Goal: Information Seeking & Learning: Learn about a topic

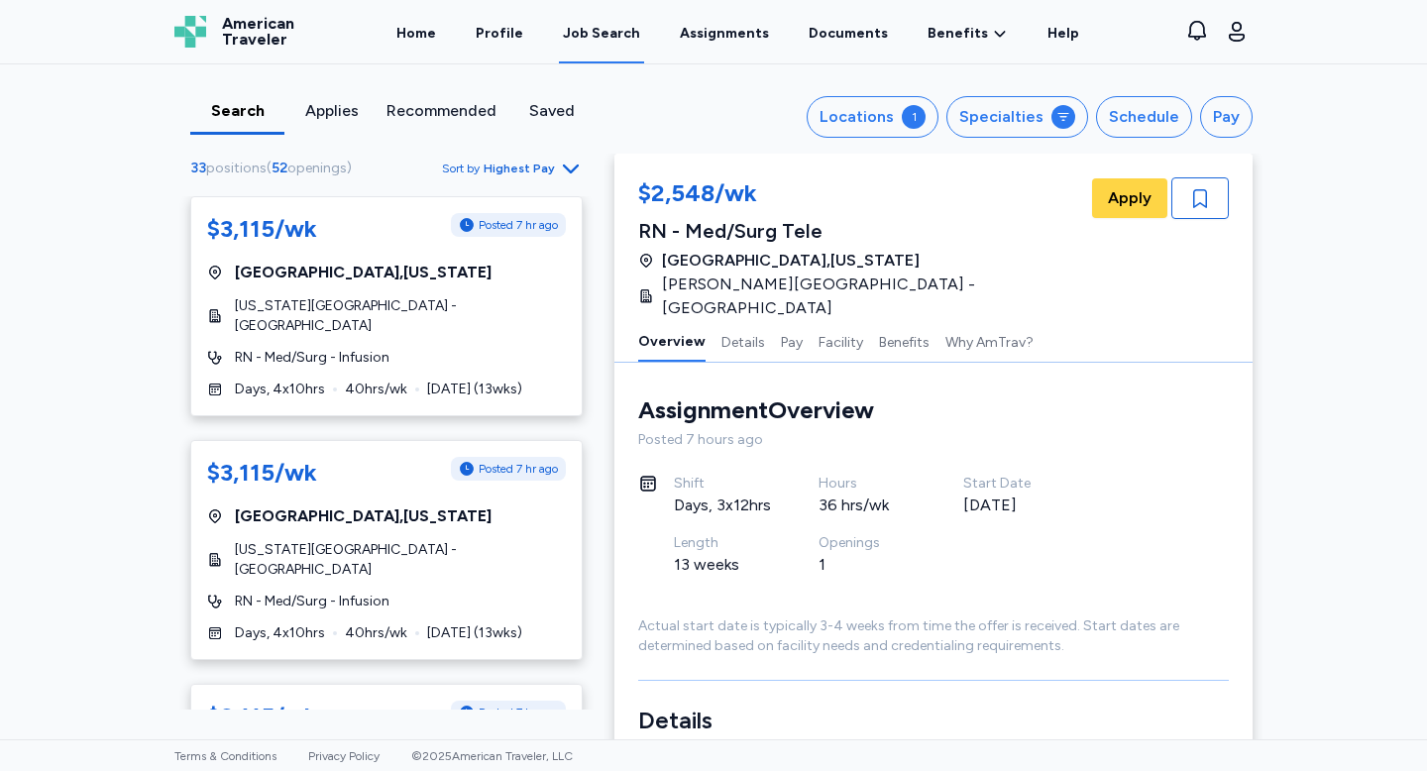
click at [485, 317] on span "[US_STATE][GEOGRAPHIC_DATA] - [GEOGRAPHIC_DATA]" at bounding box center [400, 316] width 331 height 40
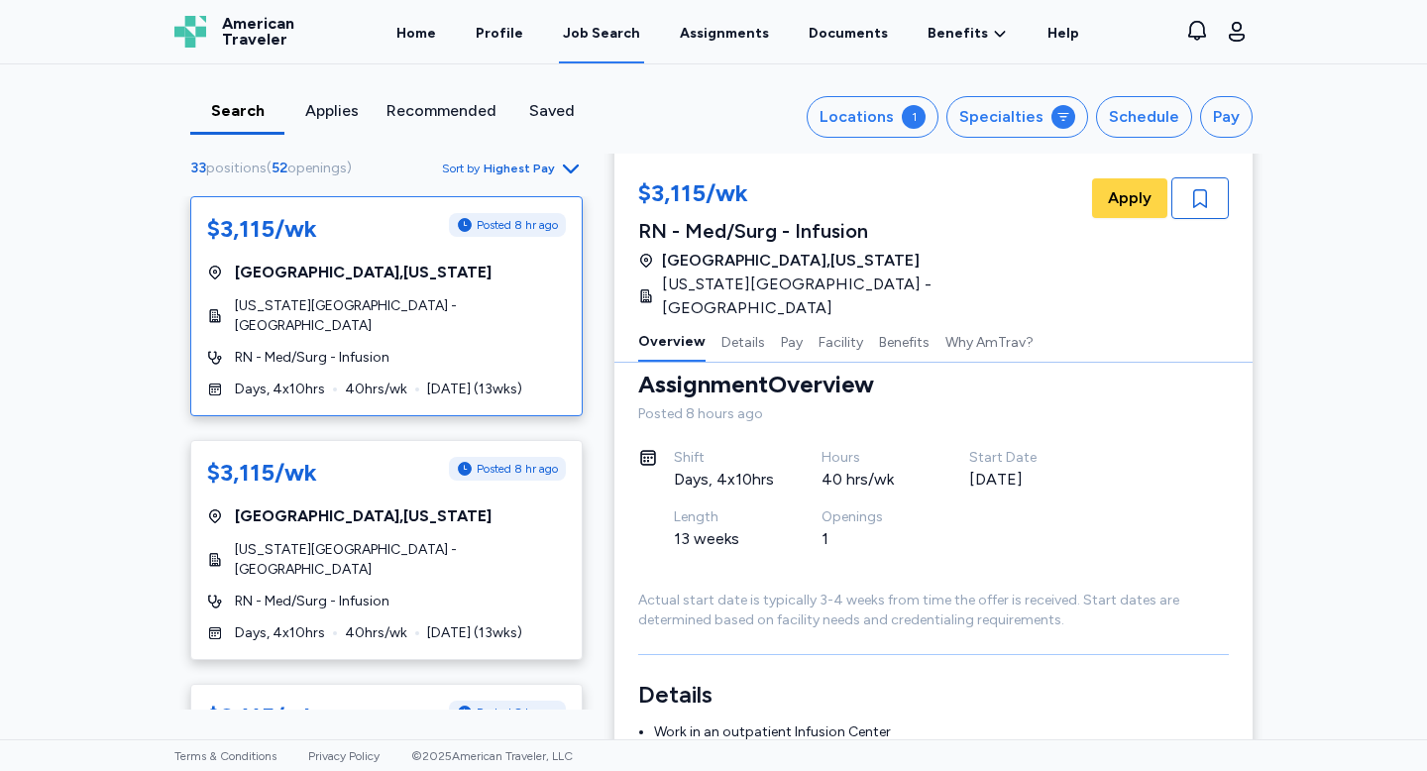
click at [242, 102] on div "Search" at bounding box center [237, 111] width 78 height 24
click at [867, 103] on button "Locations 1" at bounding box center [873, 117] width 132 height 42
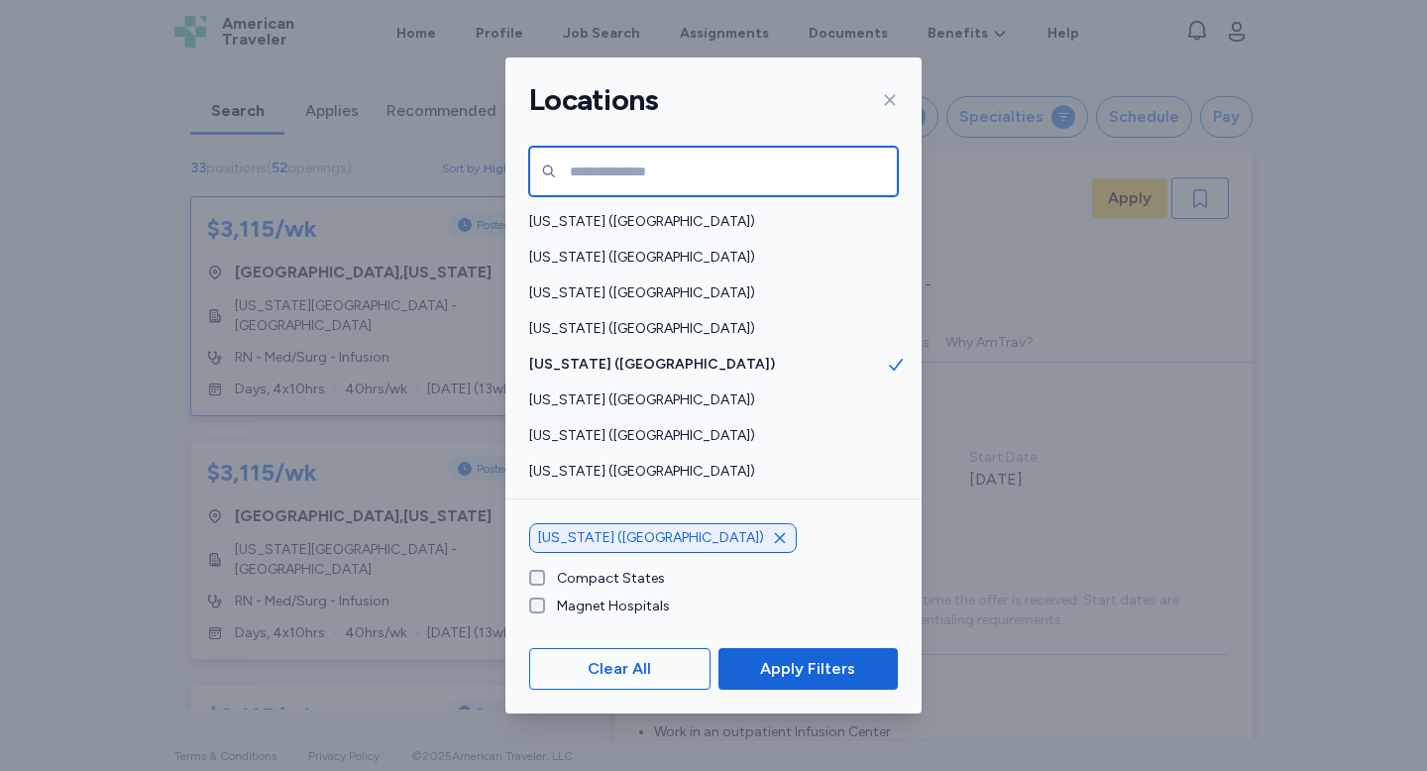
click at [740, 178] on input "text" at bounding box center [713, 172] width 369 height 50
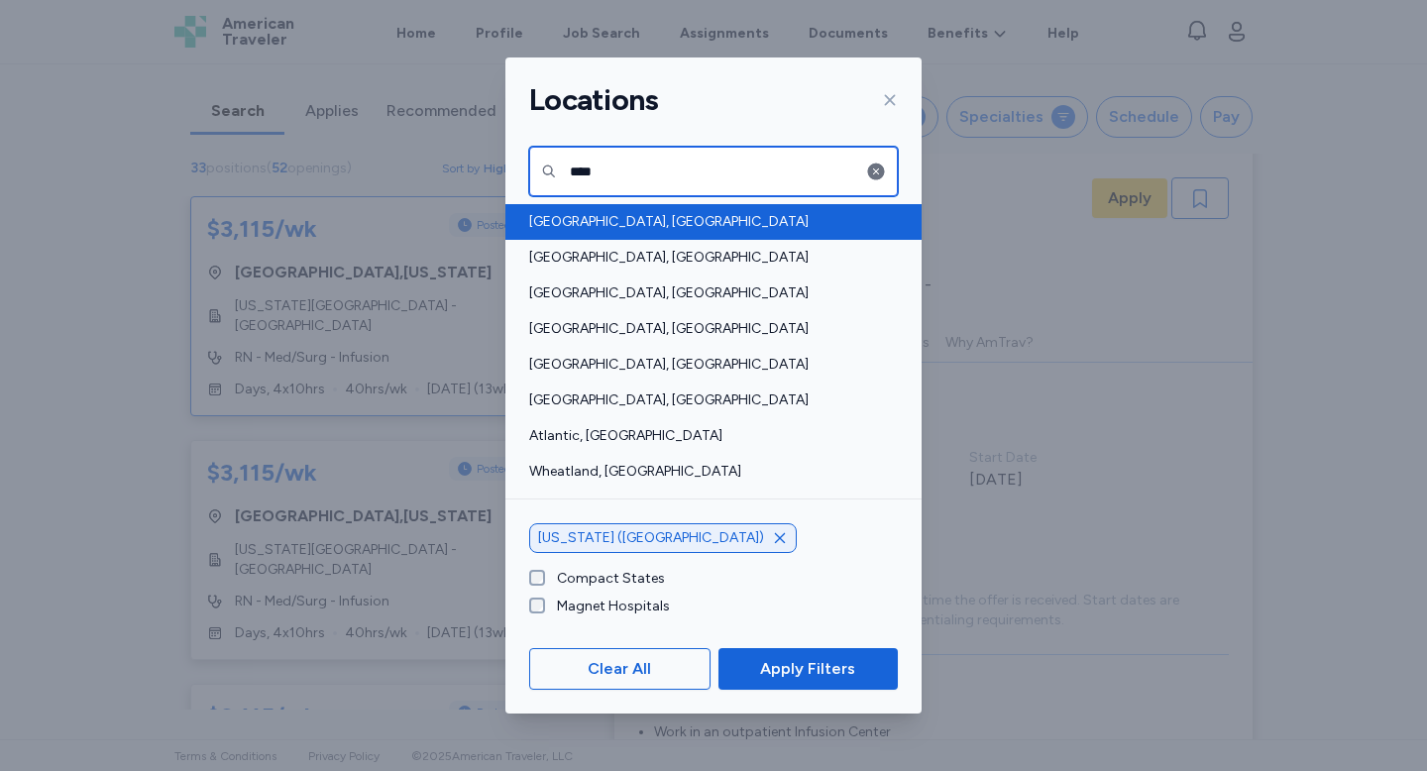
type input "****"
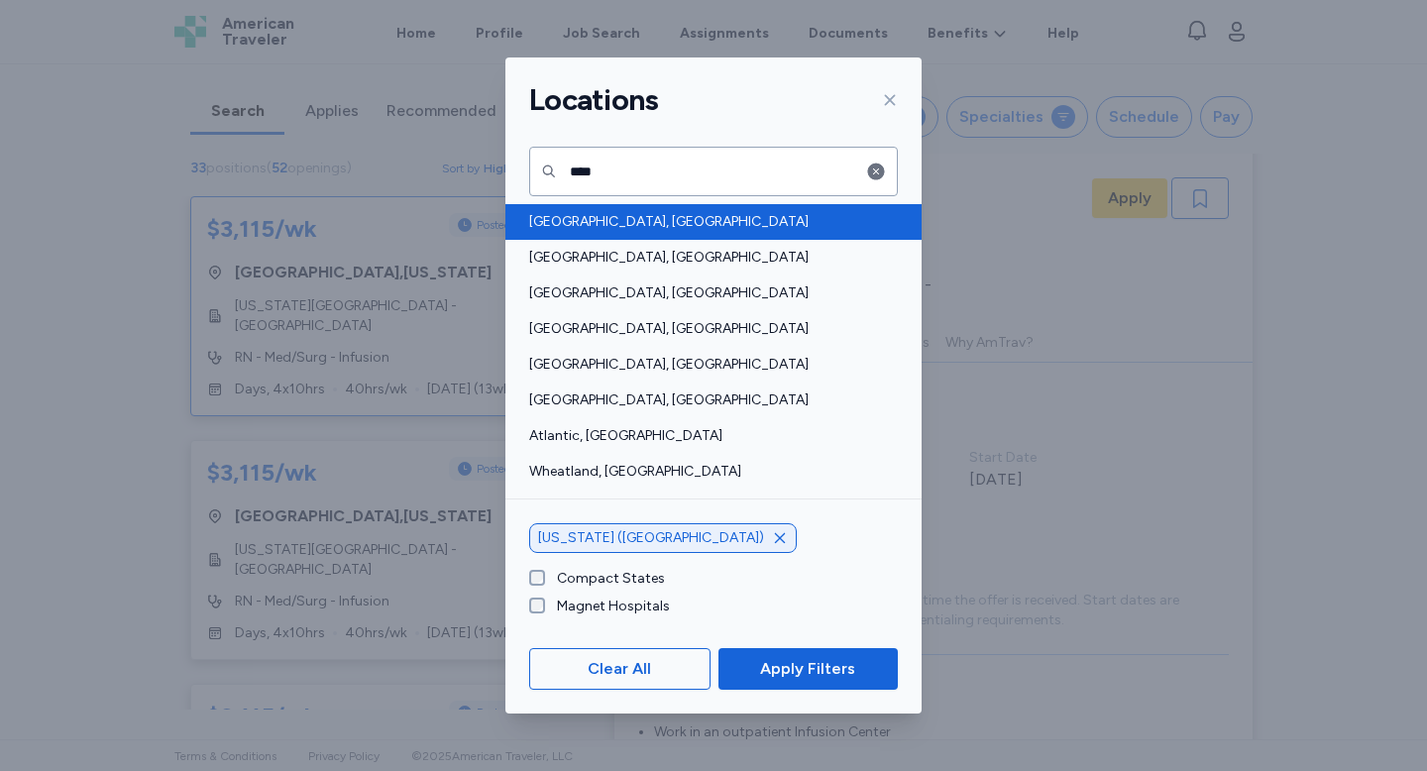
click at [729, 212] on span "[GEOGRAPHIC_DATA], [GEOGRAPHIC_DATA]" at bounding box center [707, 222] width 357 height 20
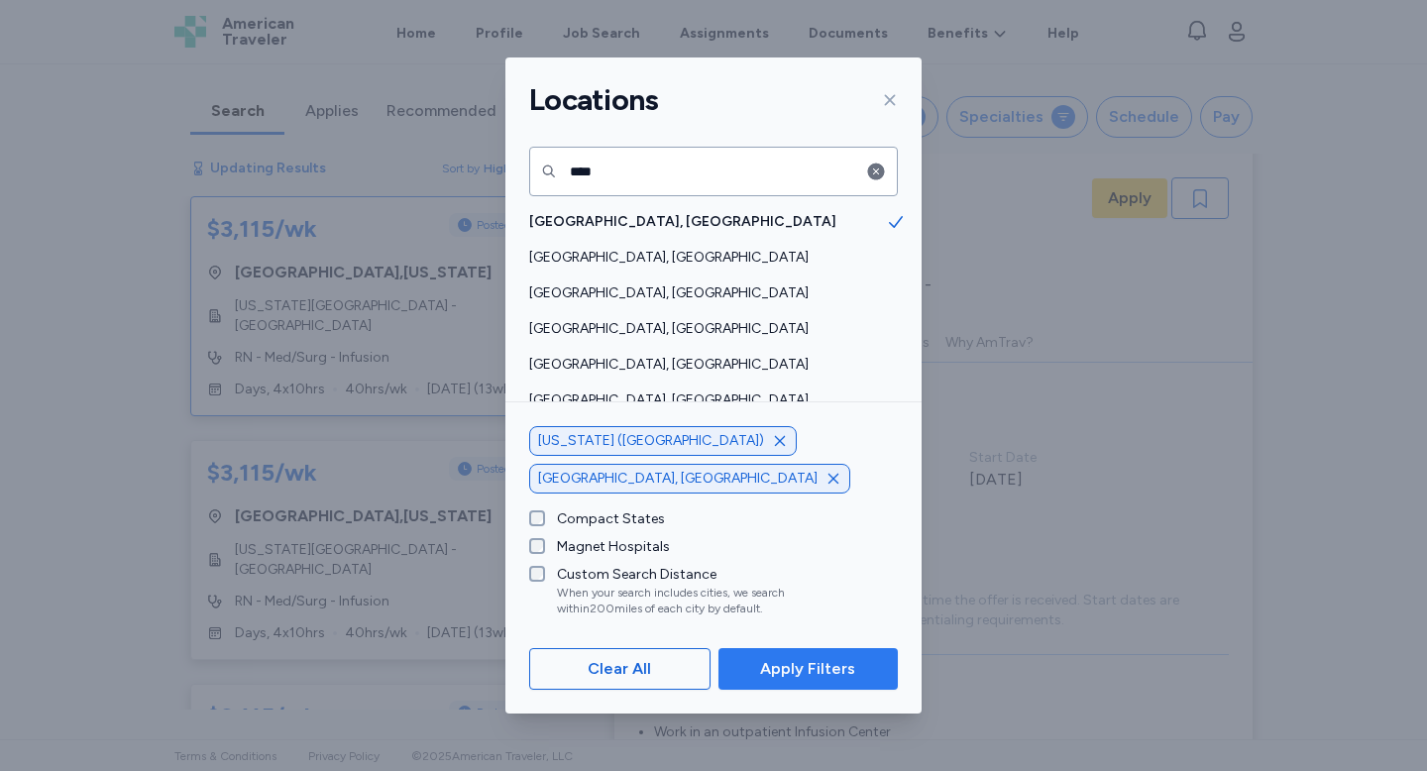
click at [801, 670] on span "Apply Filters" at bounding box center [807, 669] width 95 height 24
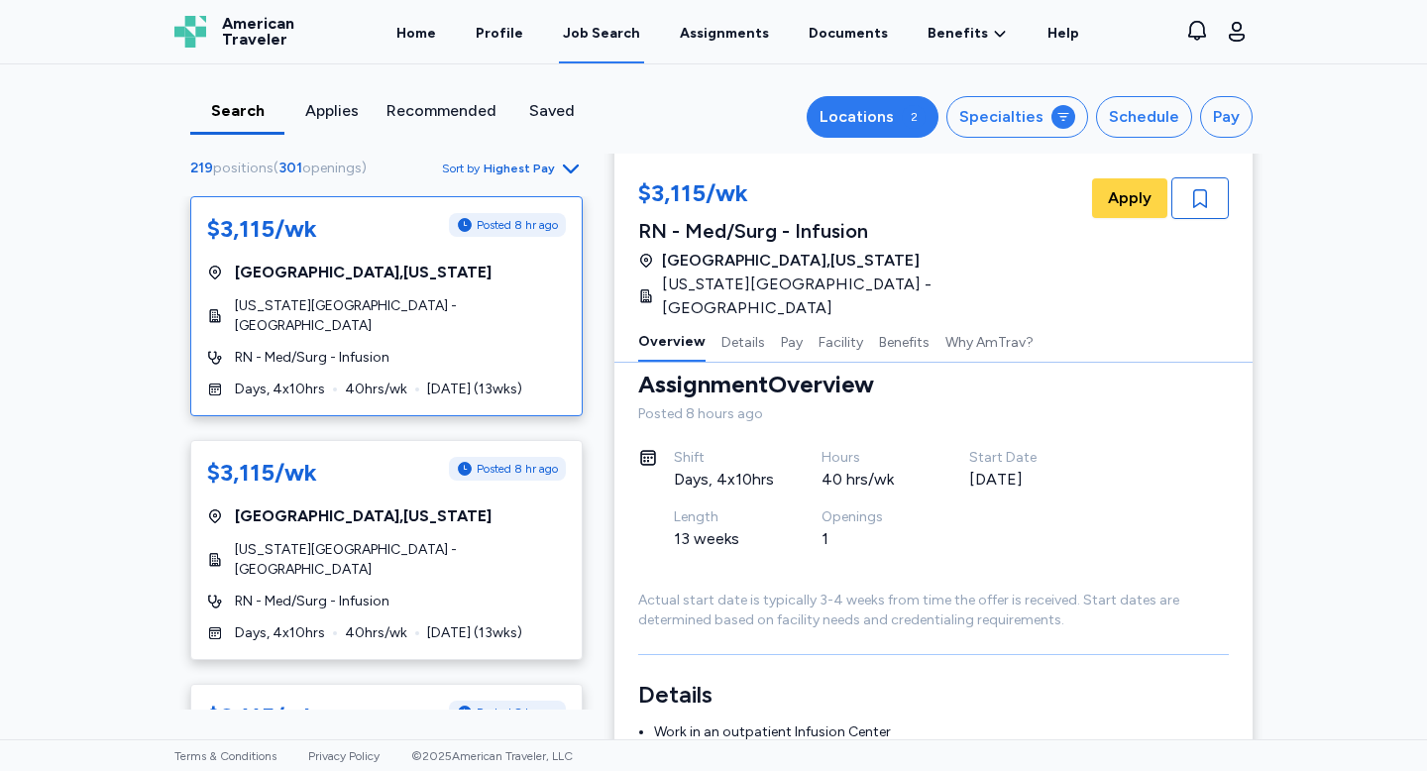
click at [855, 114] on div "Locations" at bounding box center [857, 117] width 74 height 24
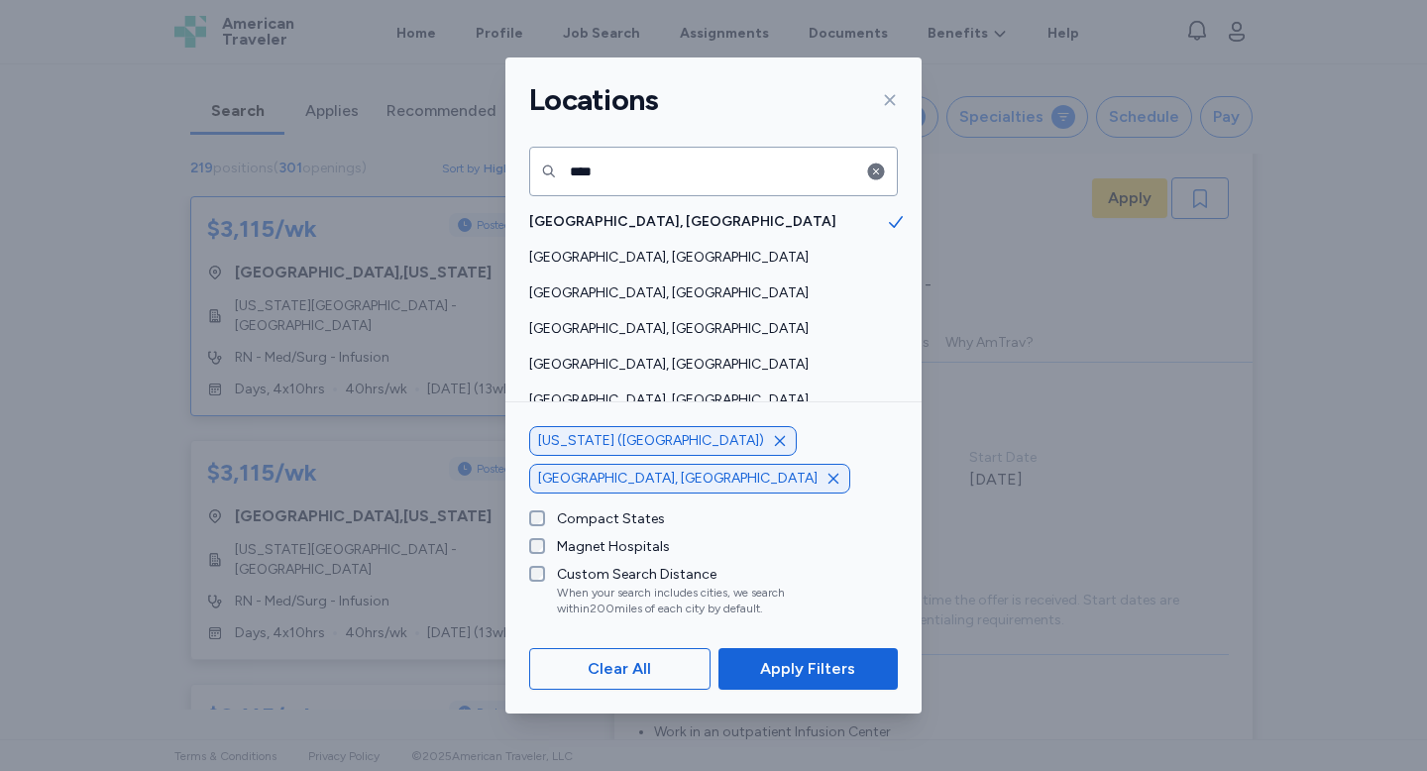
click at [775, 445] on icon "button" at bounding box center [780, 440] width 10 height 10
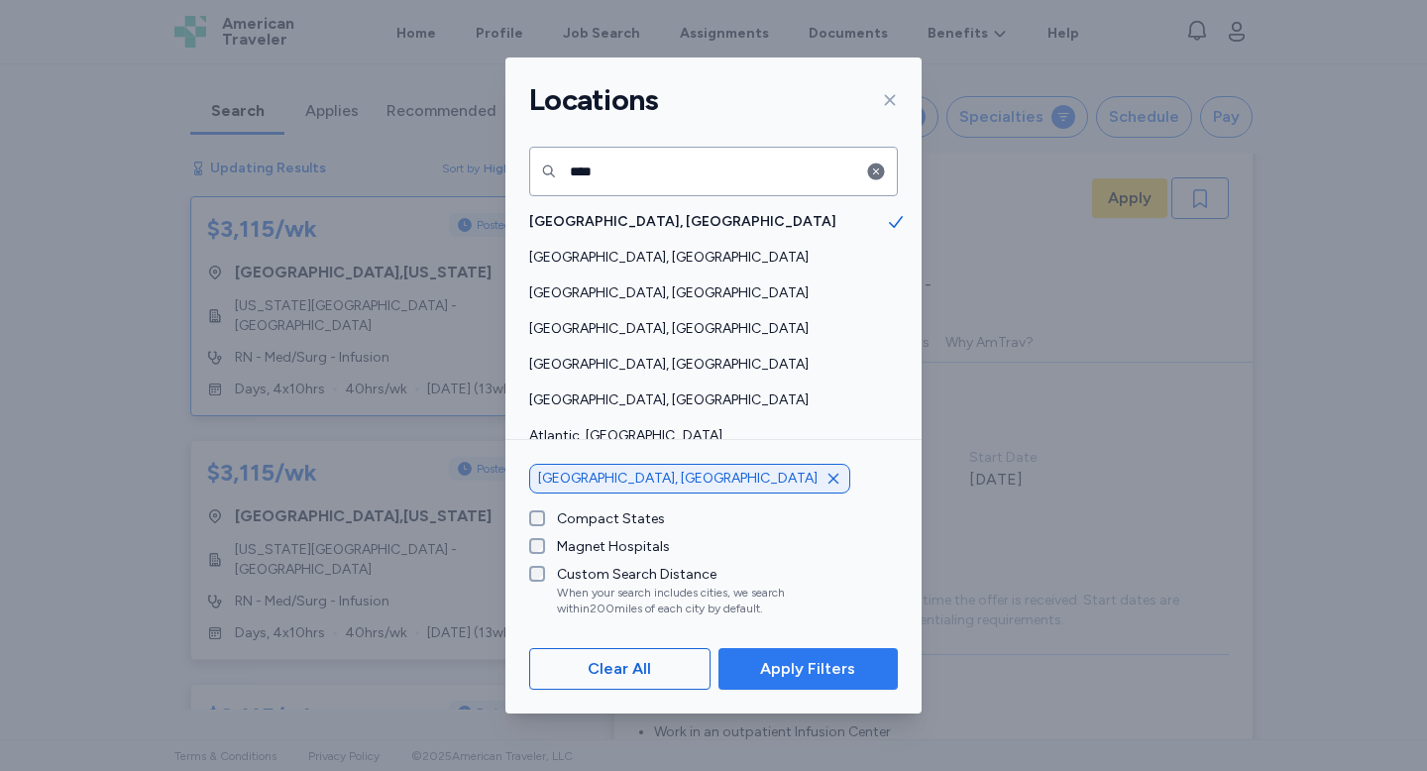
click at [784, 666] on span "Apply Filters" at bounding box center [807, 669] width 95 height 24
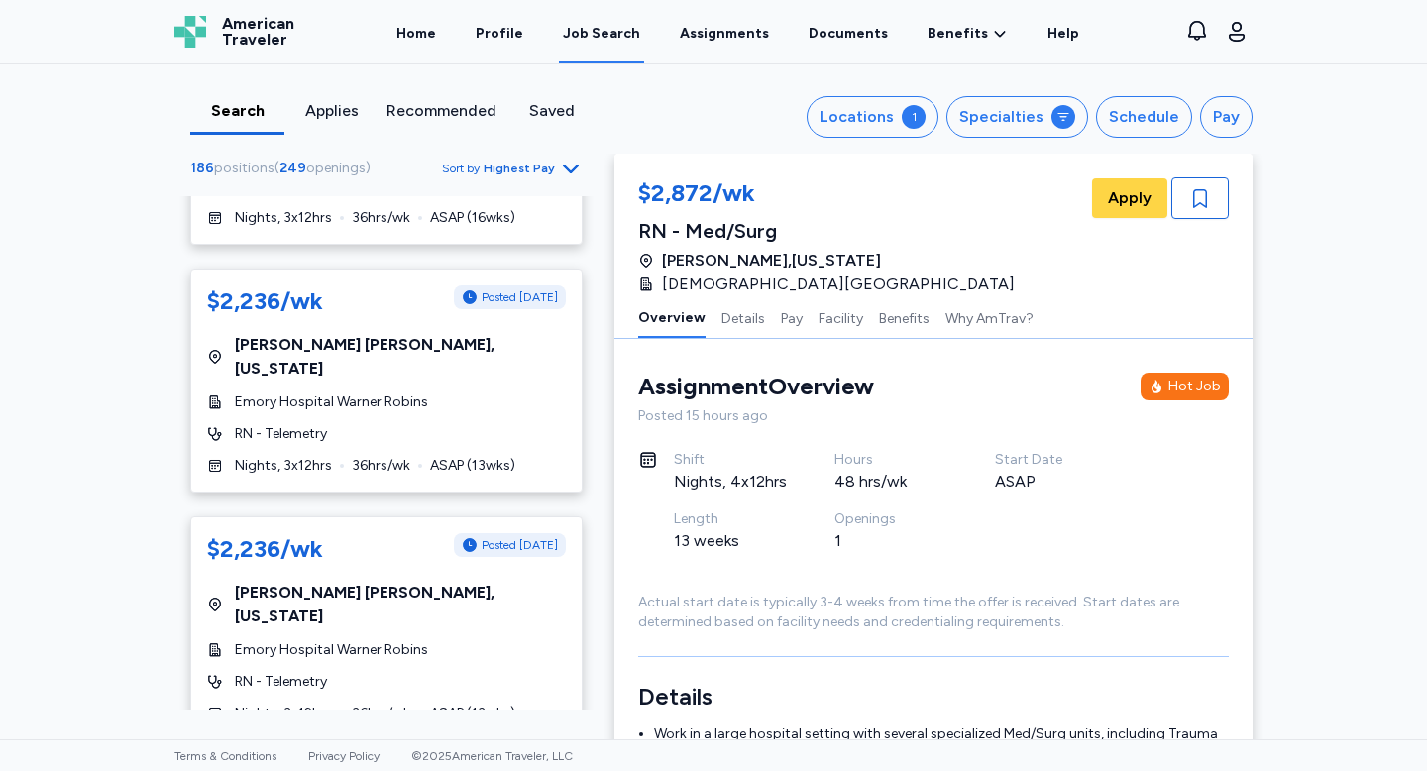
scroll to position [3462, 0]
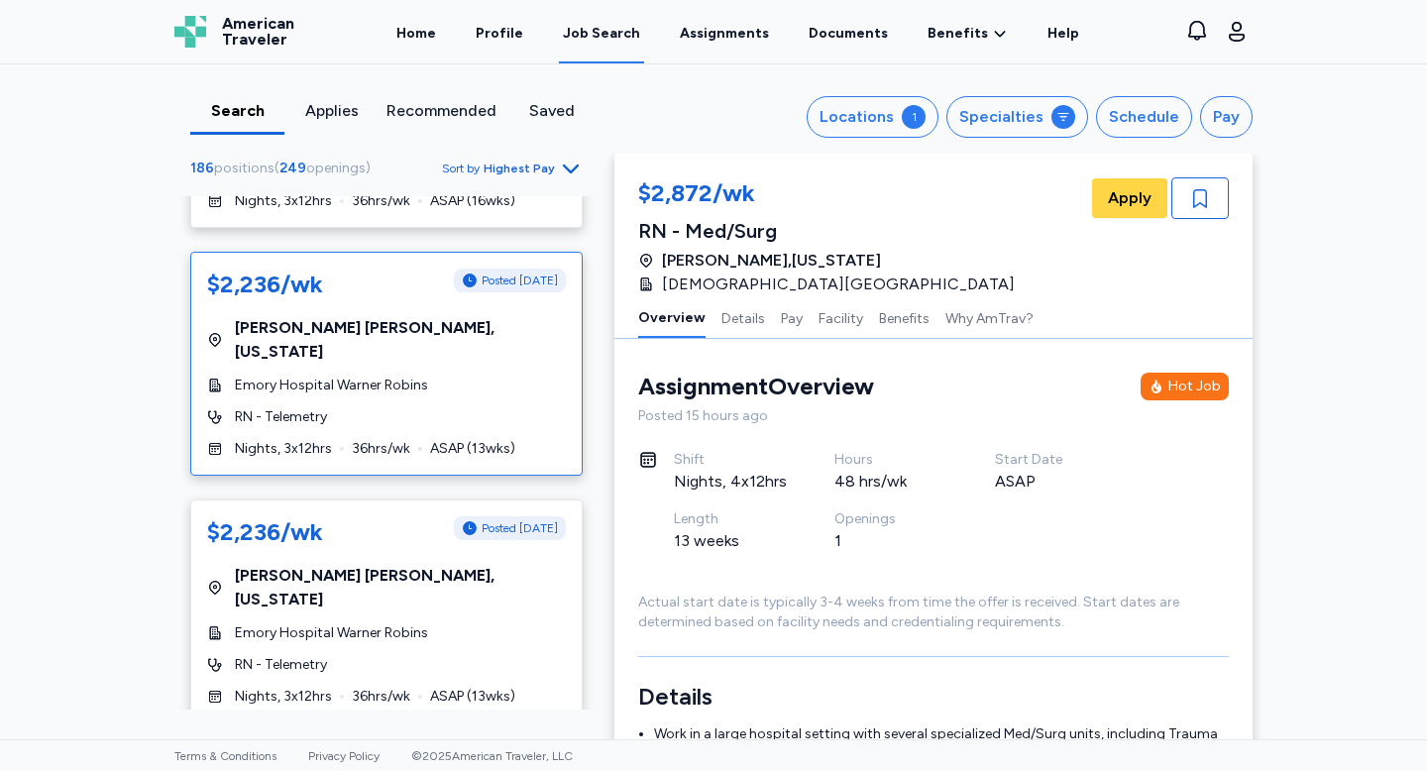
click at [443, 407] on div "RN - Telemetry" at bounding box center [386, 417] width 359 height 20
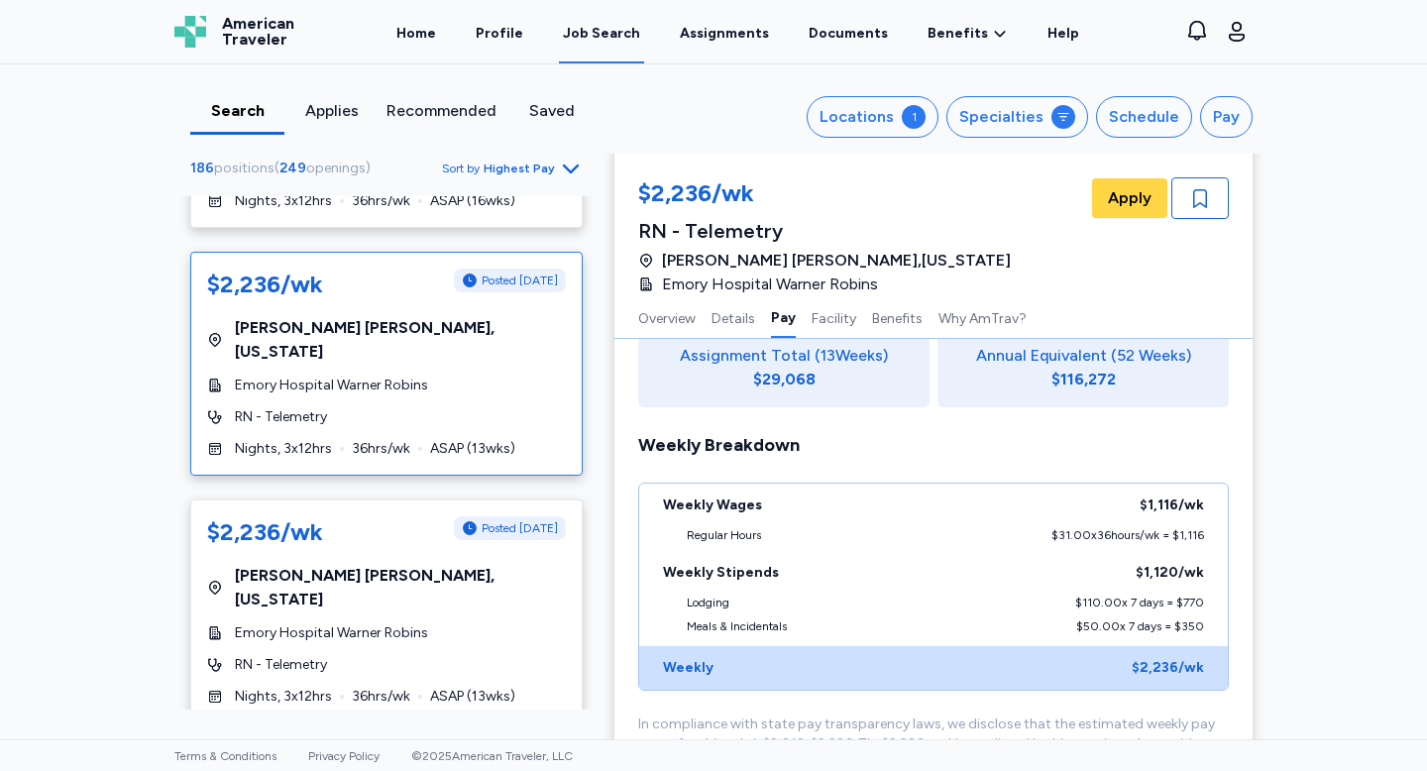
scroll to position [1265, 0]
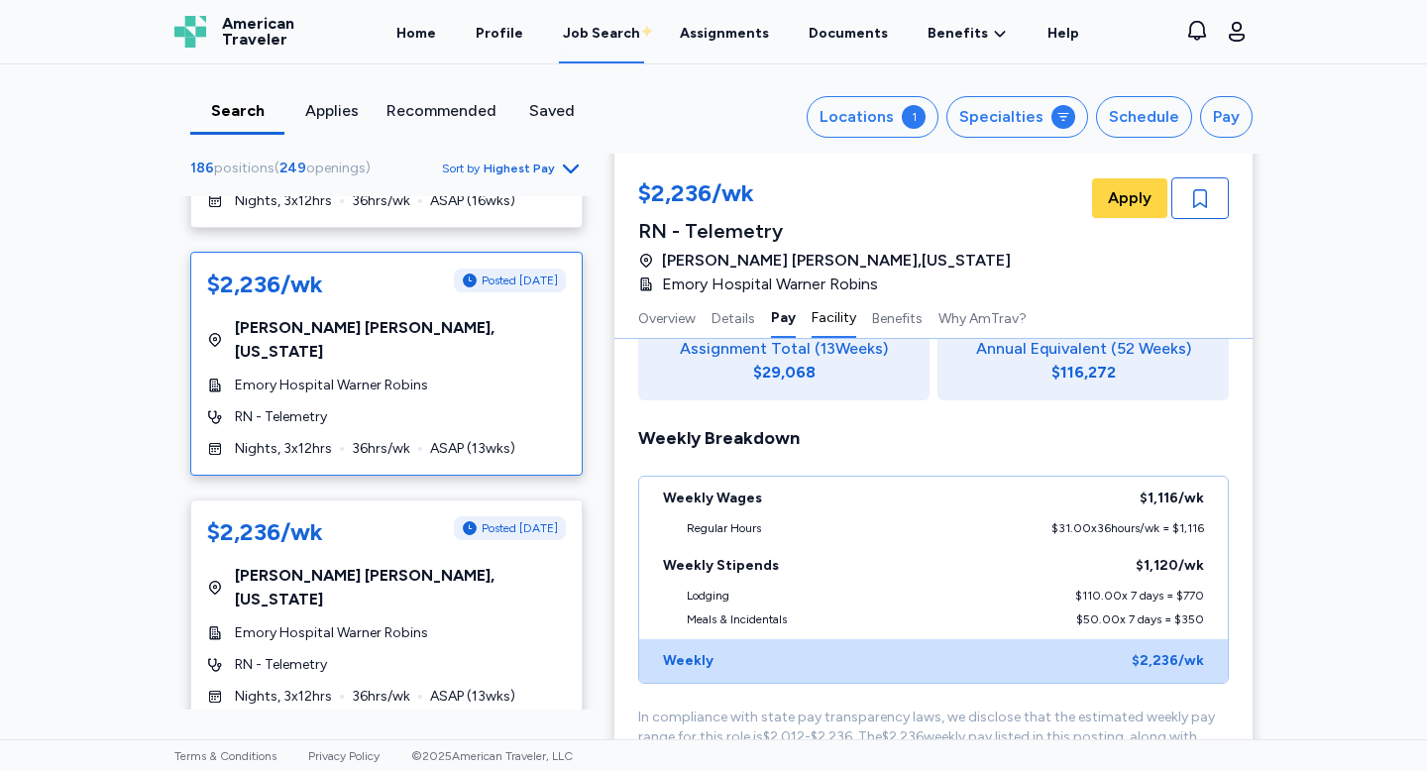
click at [823, 326] on button "Facility" at bounding box center [834, 317] width 45 height 42
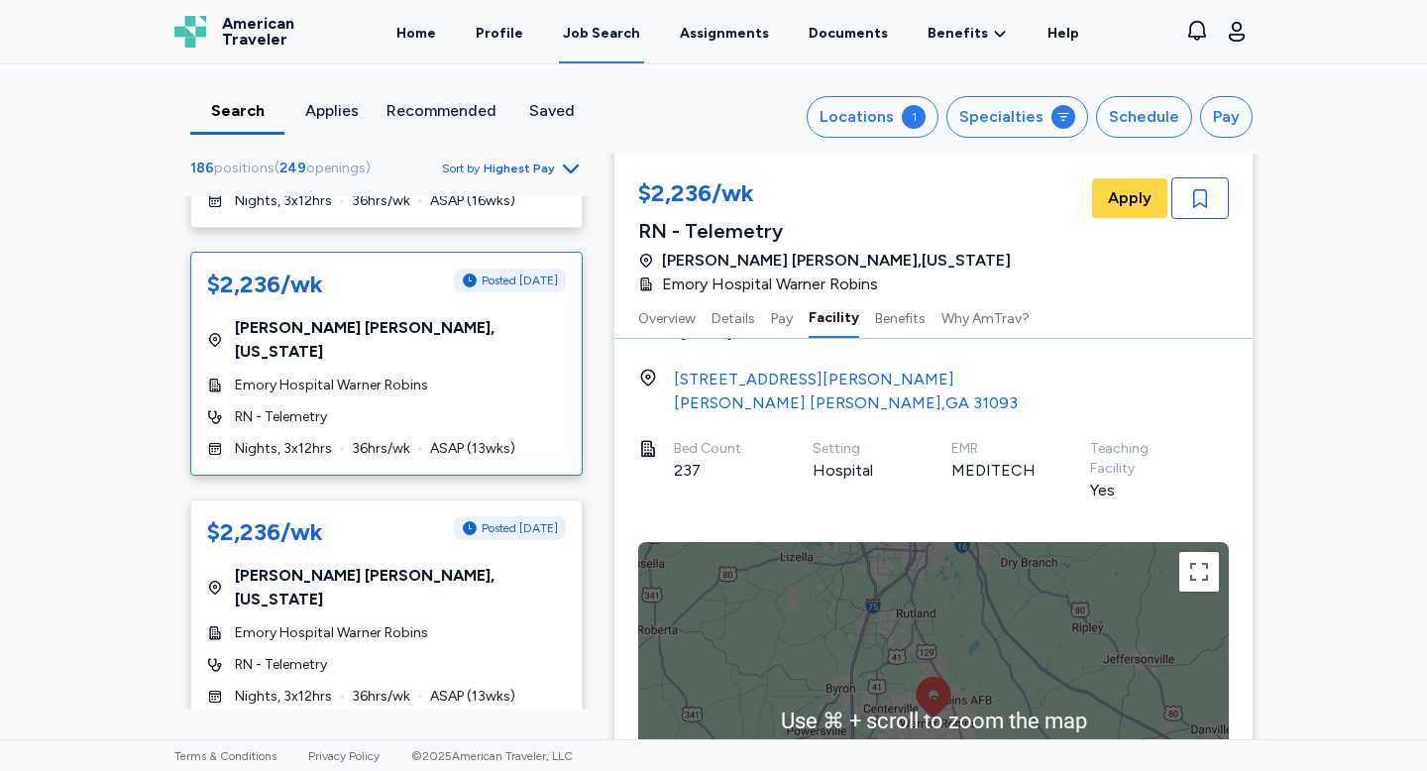
scroll to position [1840, 0]
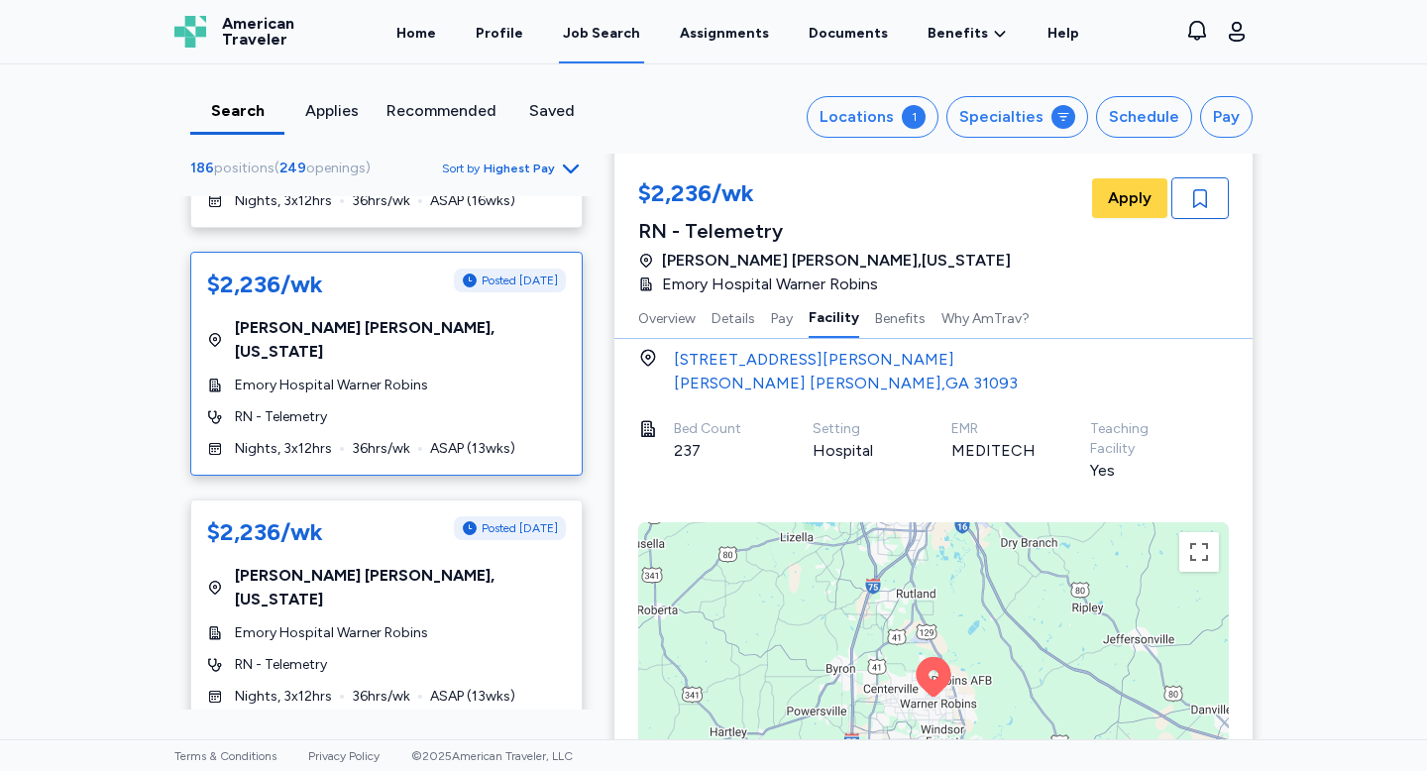
click at [768, 372] on div "[PERSON_NAME] , GA 31093" at bounding box center [846, 384] width 344 height 24
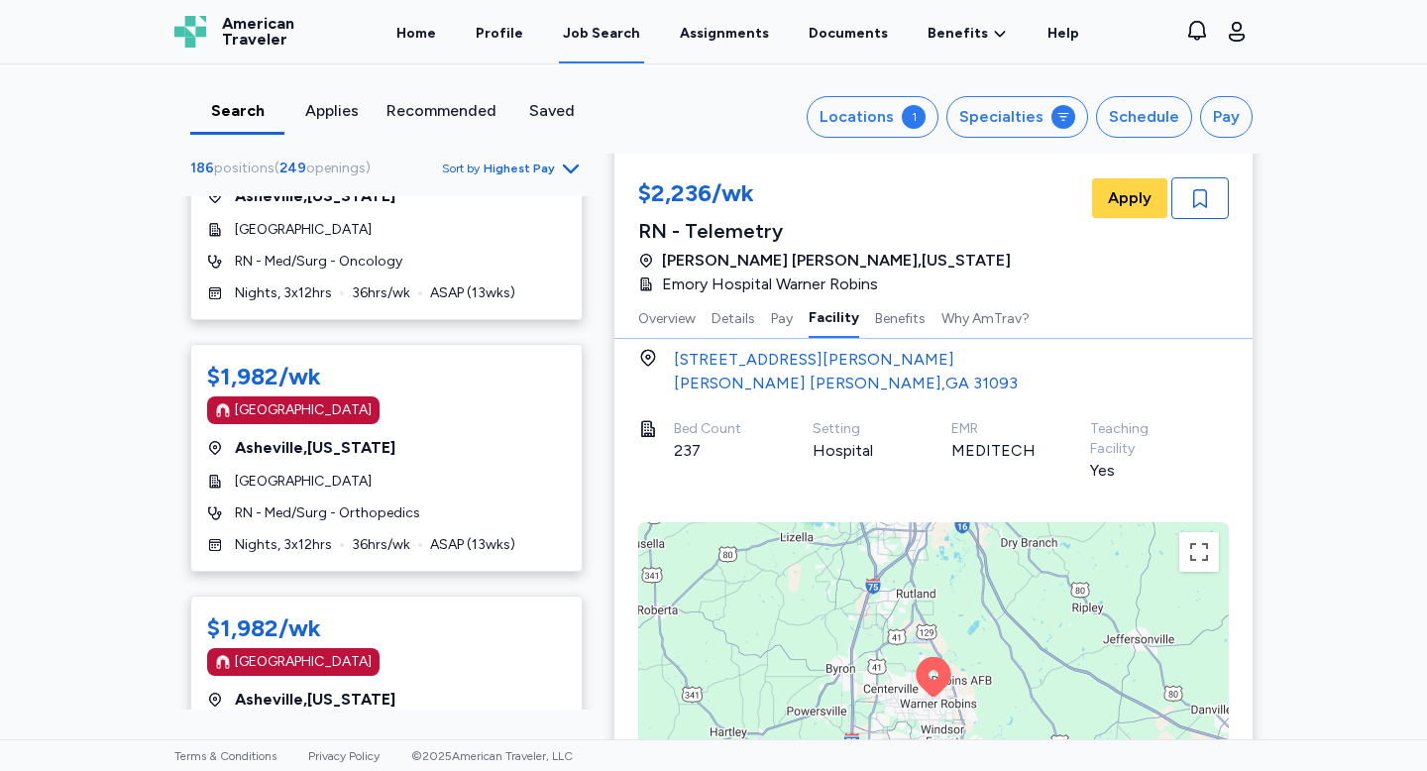
scroll to position [11255, 0]
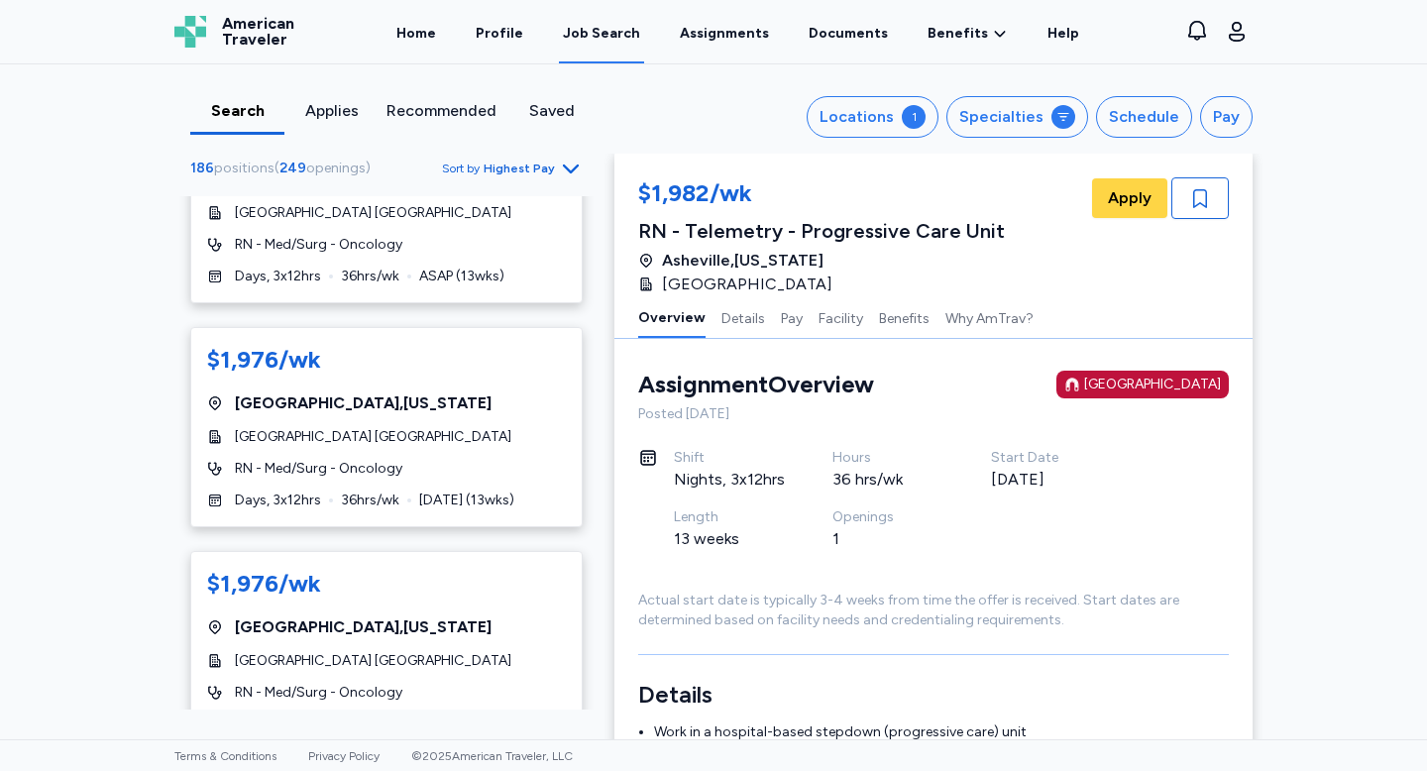
scroll to position [7673, 0]
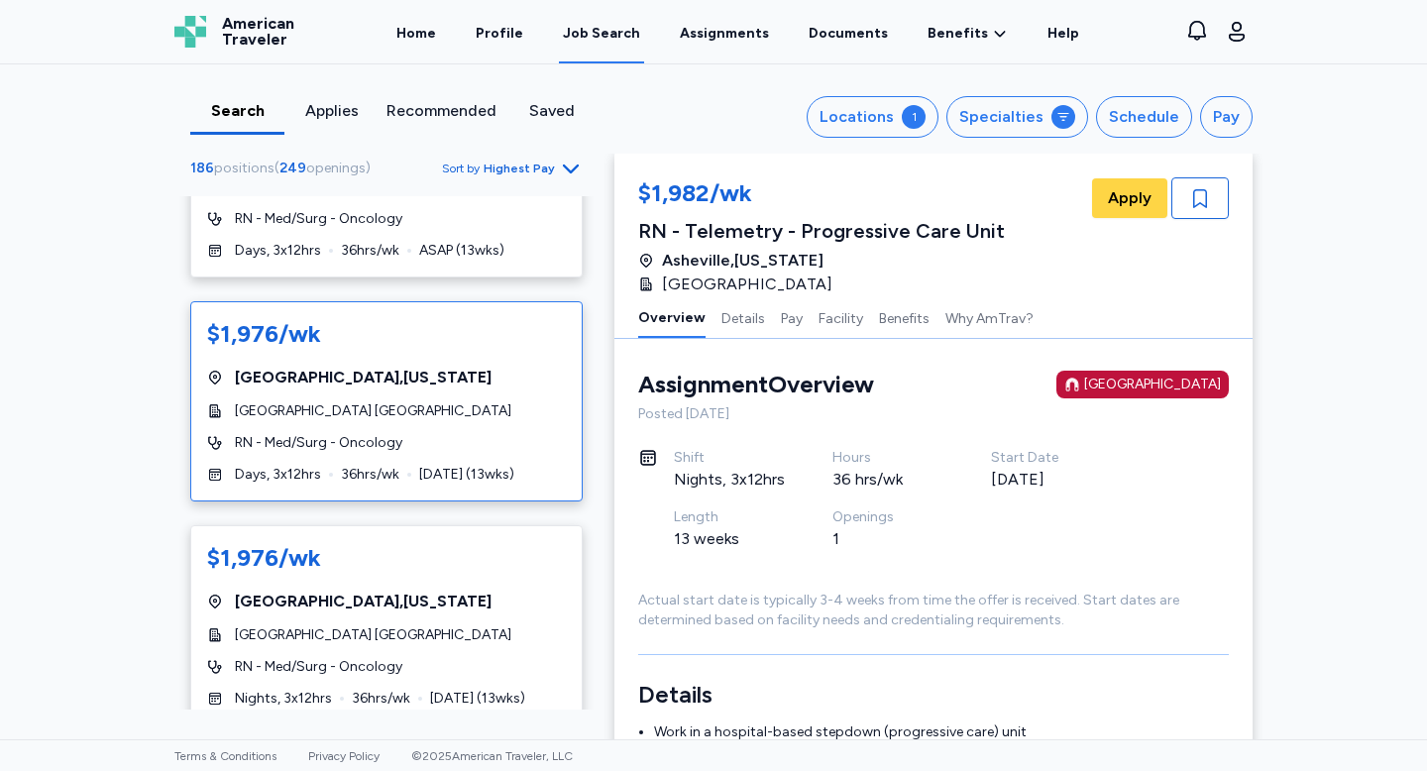
click at [463, 405] on div "[GEOGRAPHIC_DATA] [GEOGRAPHIC_DATA]" at bounding box center [386, 411] width 359 height 20
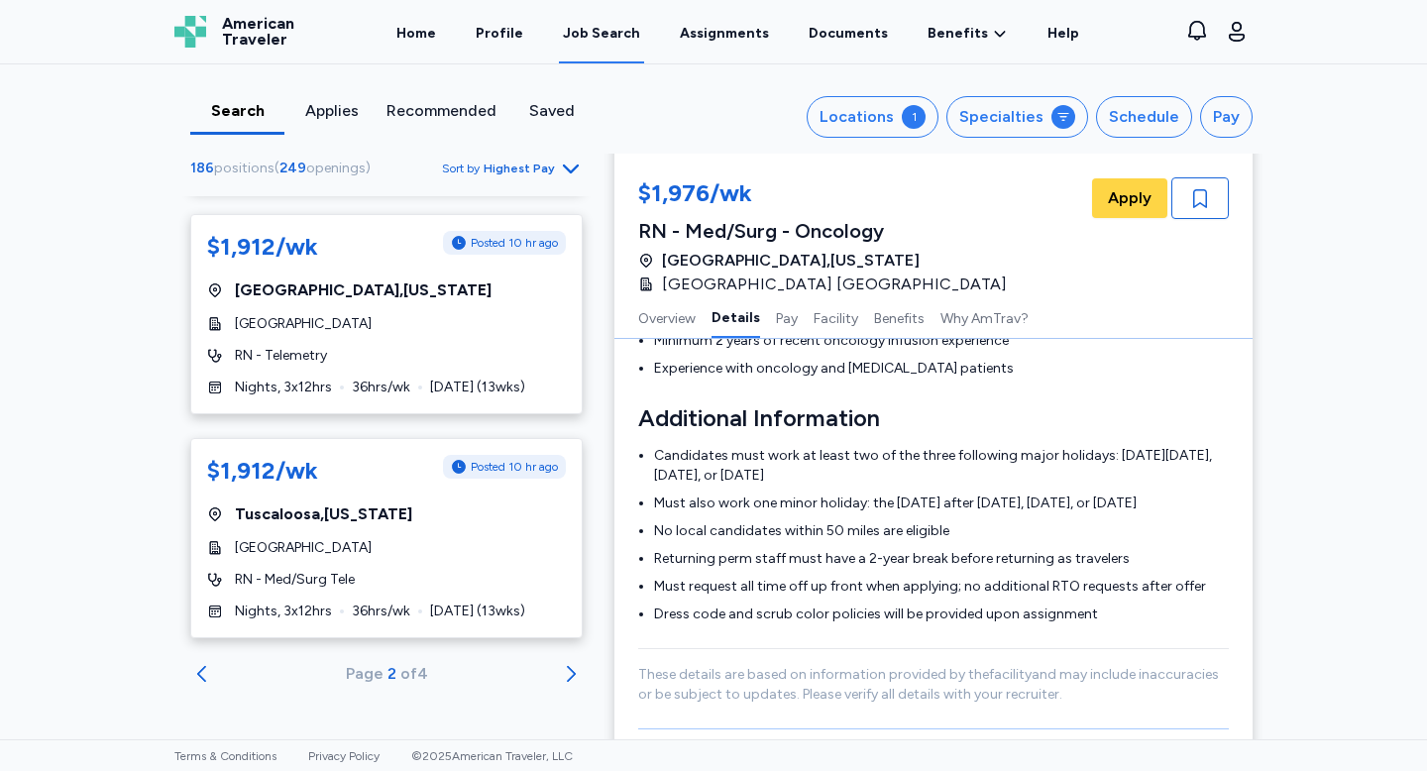
scroll to position [720, 0]
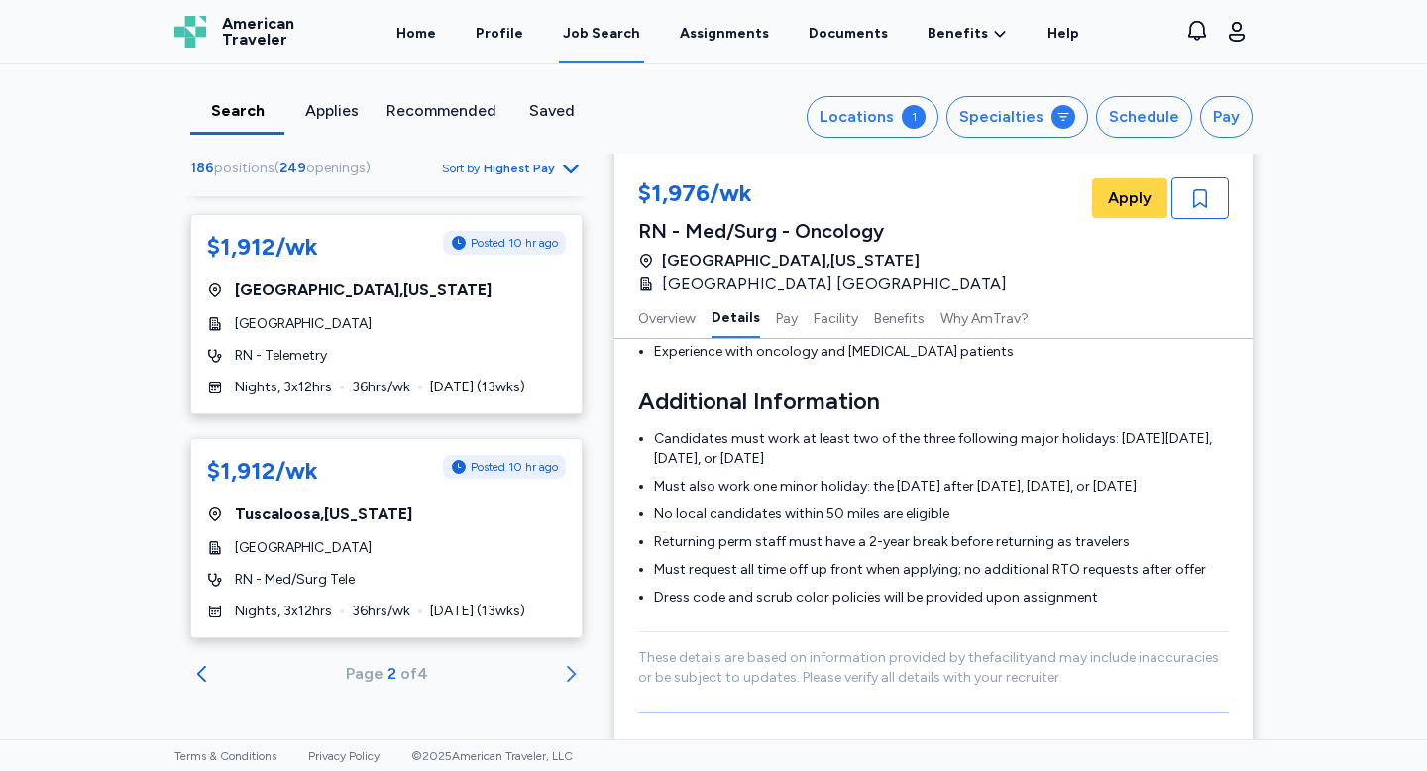
click at [571, 673] on icon "Go to next 50 jobs" at bounding box center [571, 674] width 24 height 24
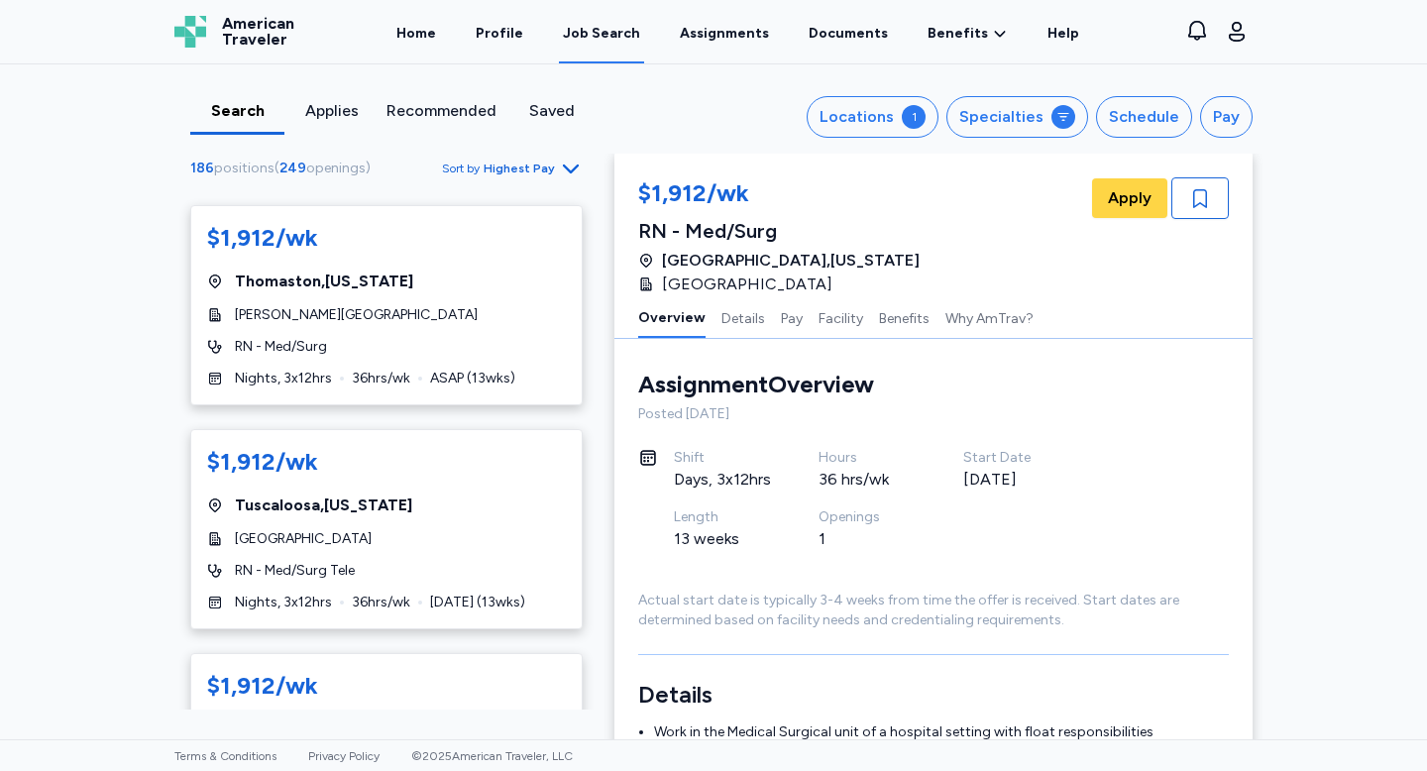
scroll to position [670, 0]
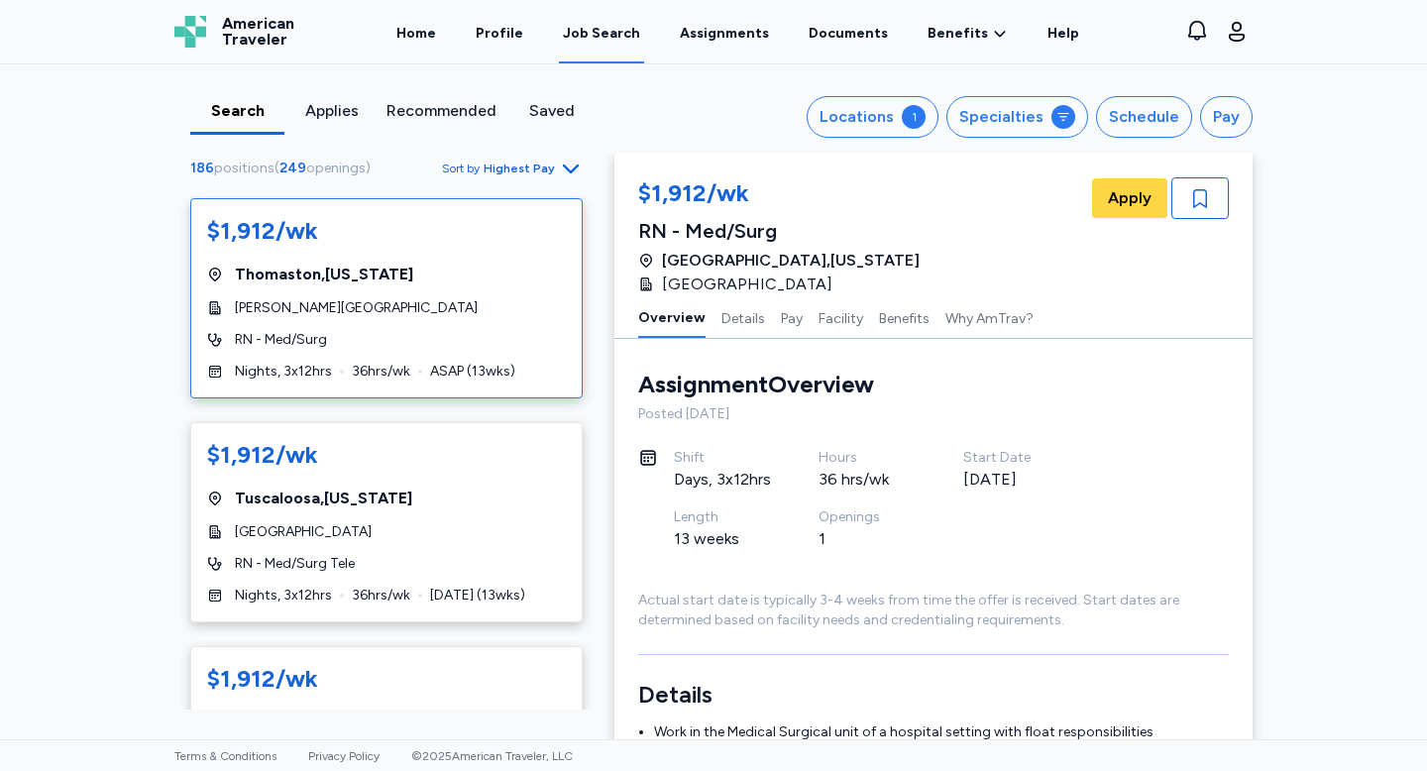
click at [470, 344] on div "RN - Med/Surg" at bounding box center [386, 340] width 359 height 20
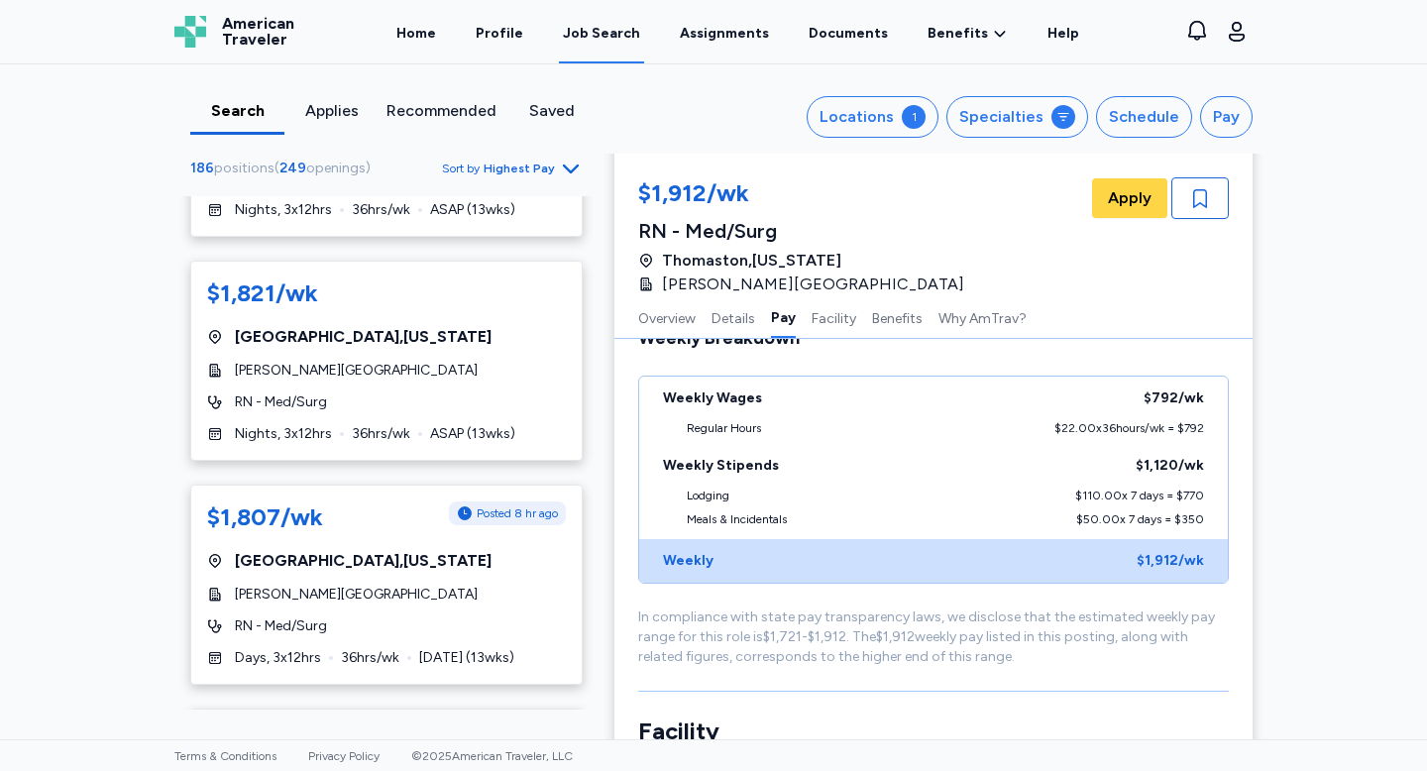
scroll to position [5033, 0]
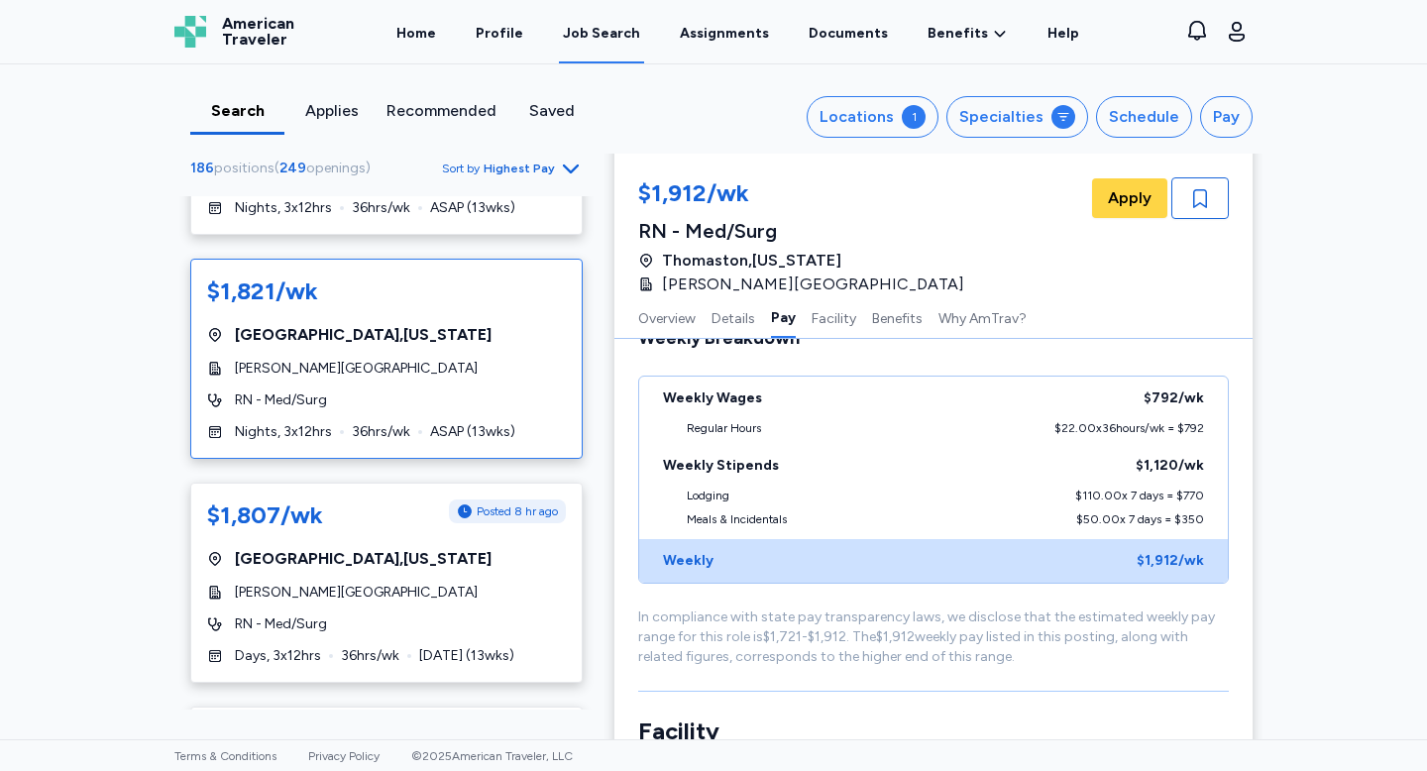
click at [434, 357] on div "$1,821/wk [GEOGRAPHIC_DATA] , [US_STATE][GEOGRAPHIC_DATA][PERSON_NAME] RN - Med…" at bounding box center [386, 359] width 393 height 200
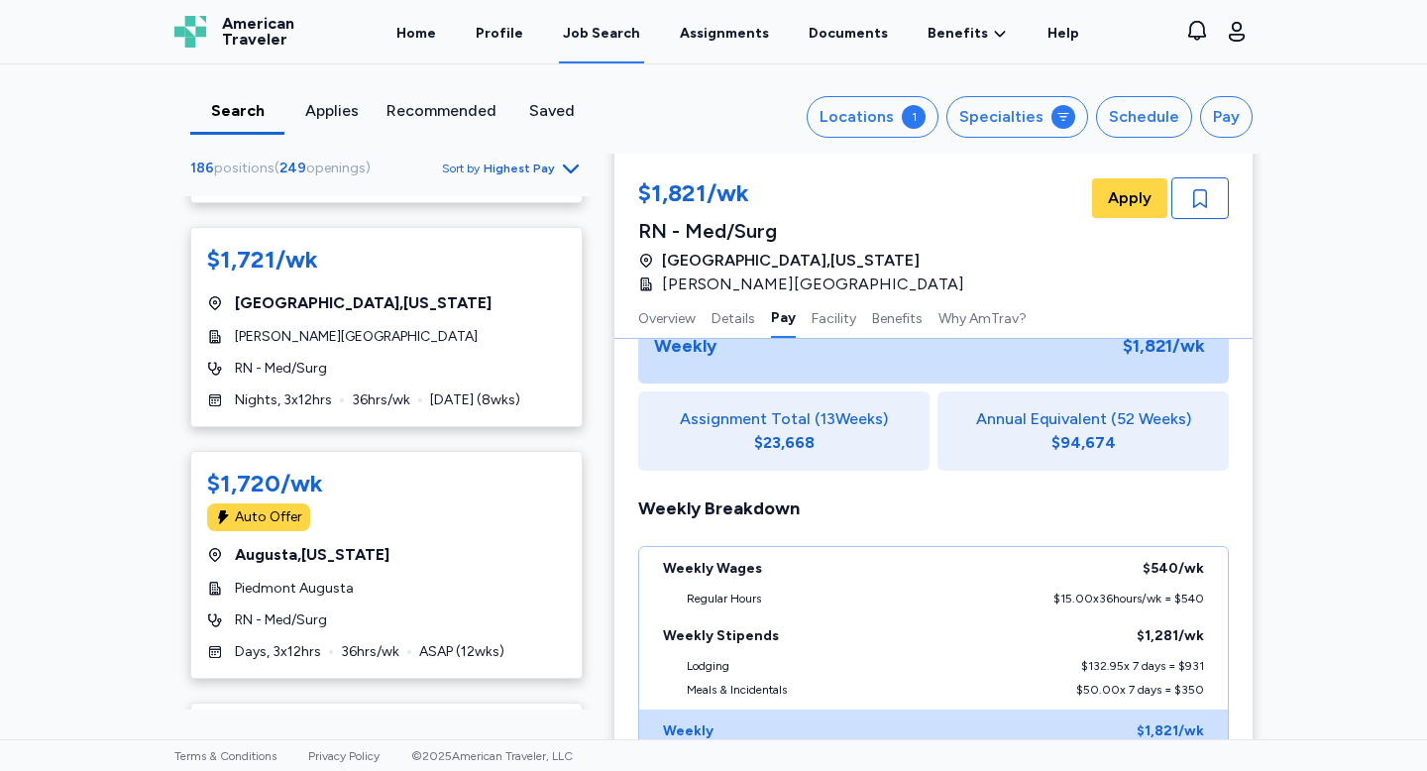
scroll to position [10435, 0]
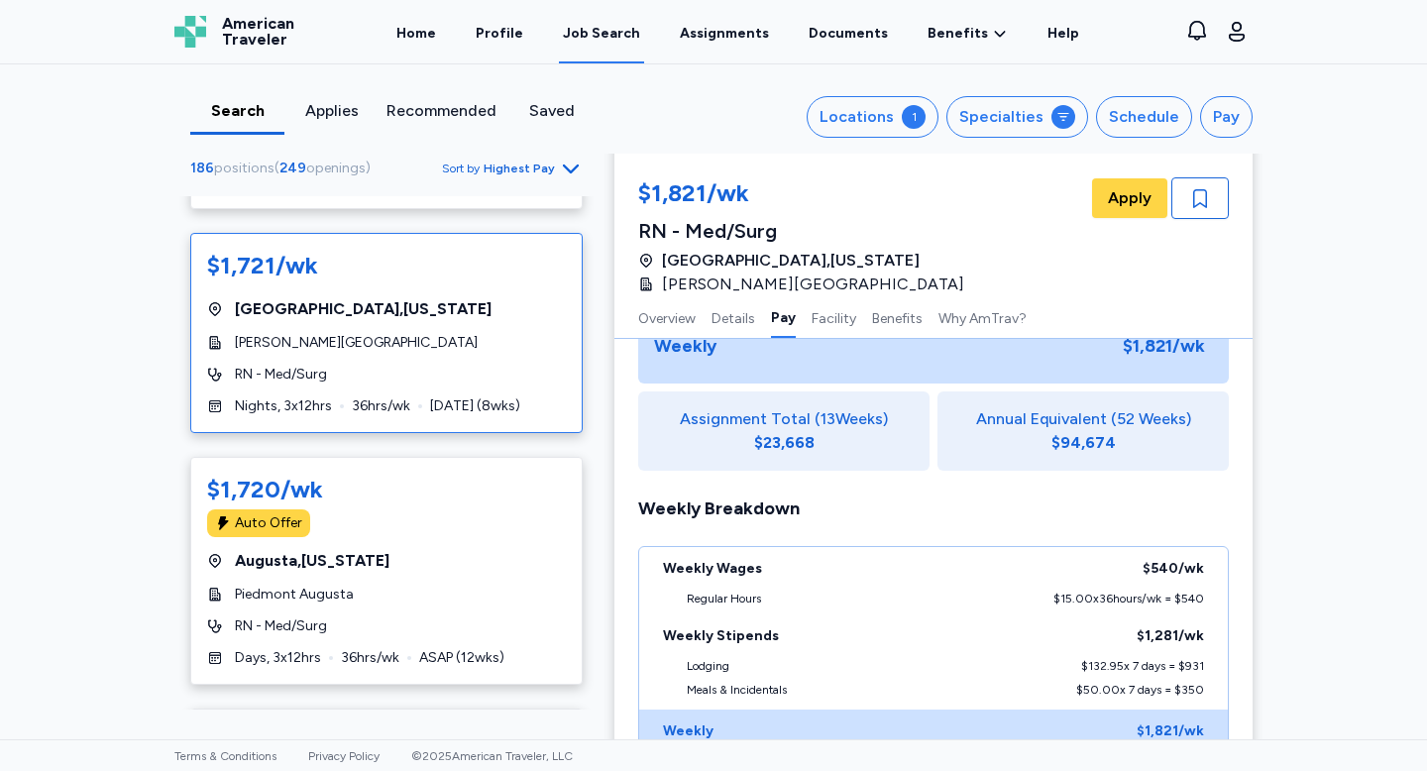
click at [445, 379] on div "RN - Med/Surg" at bounding box center [386, 375] width 359 height 20
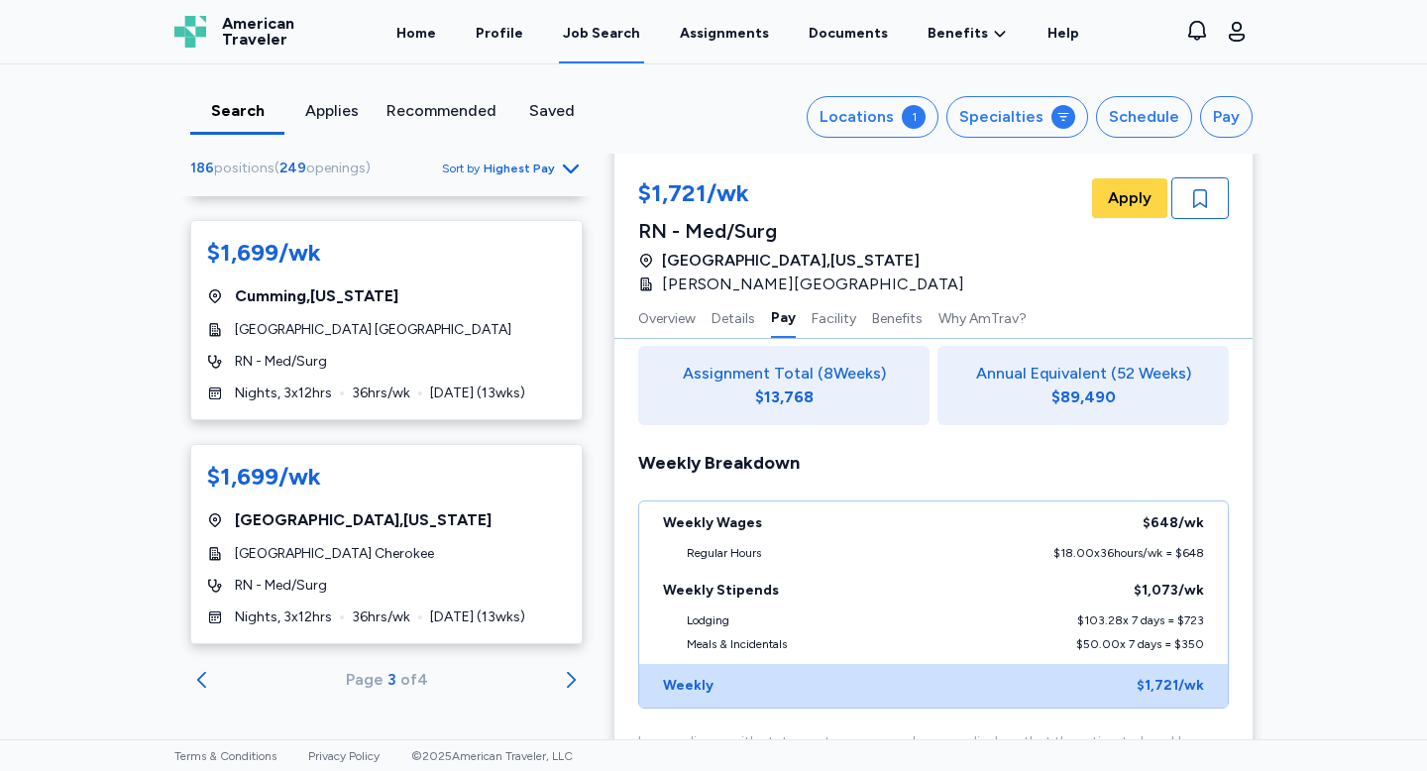
scroll to position [10930, 0]
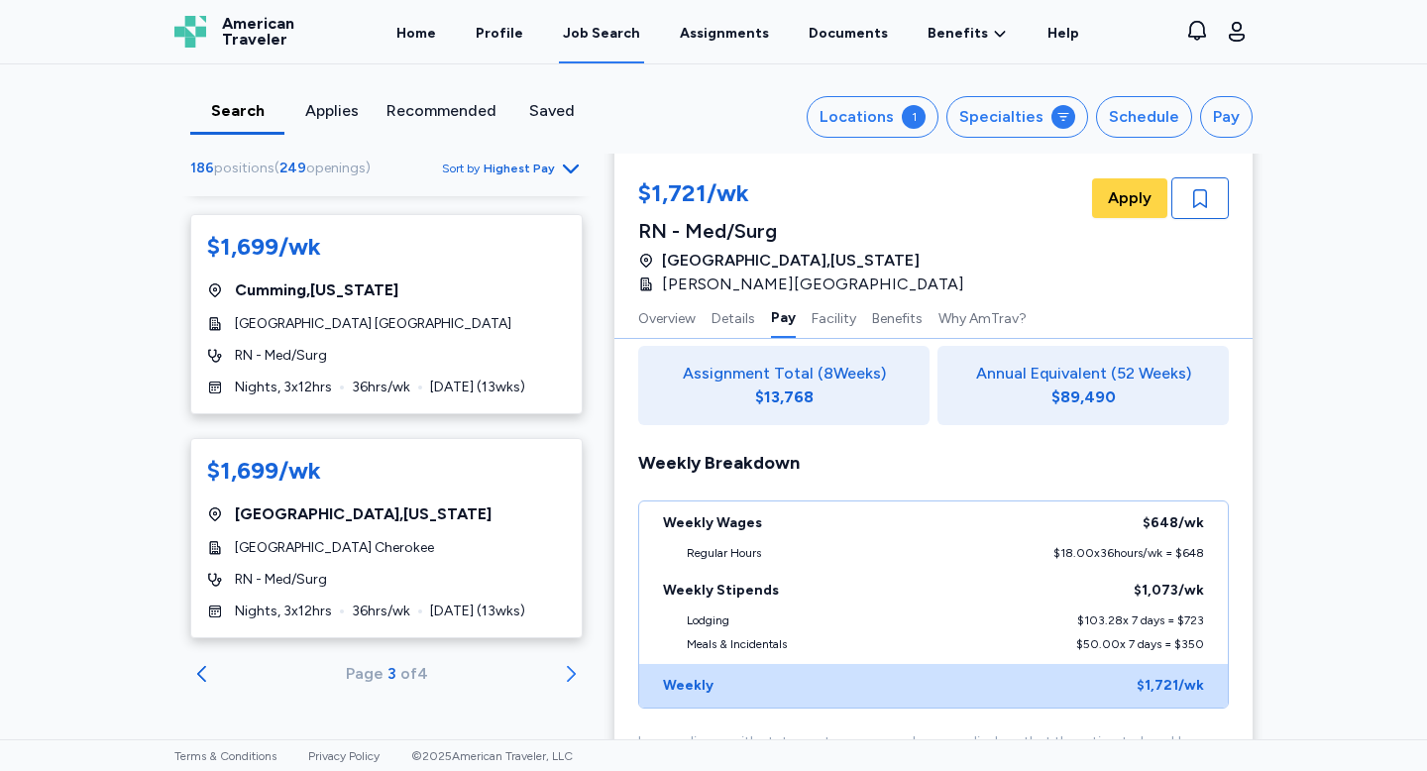
click at [573, 669] on icon "Go to next 50 jobs" at bounding box center [571, 674] width 24 height 24
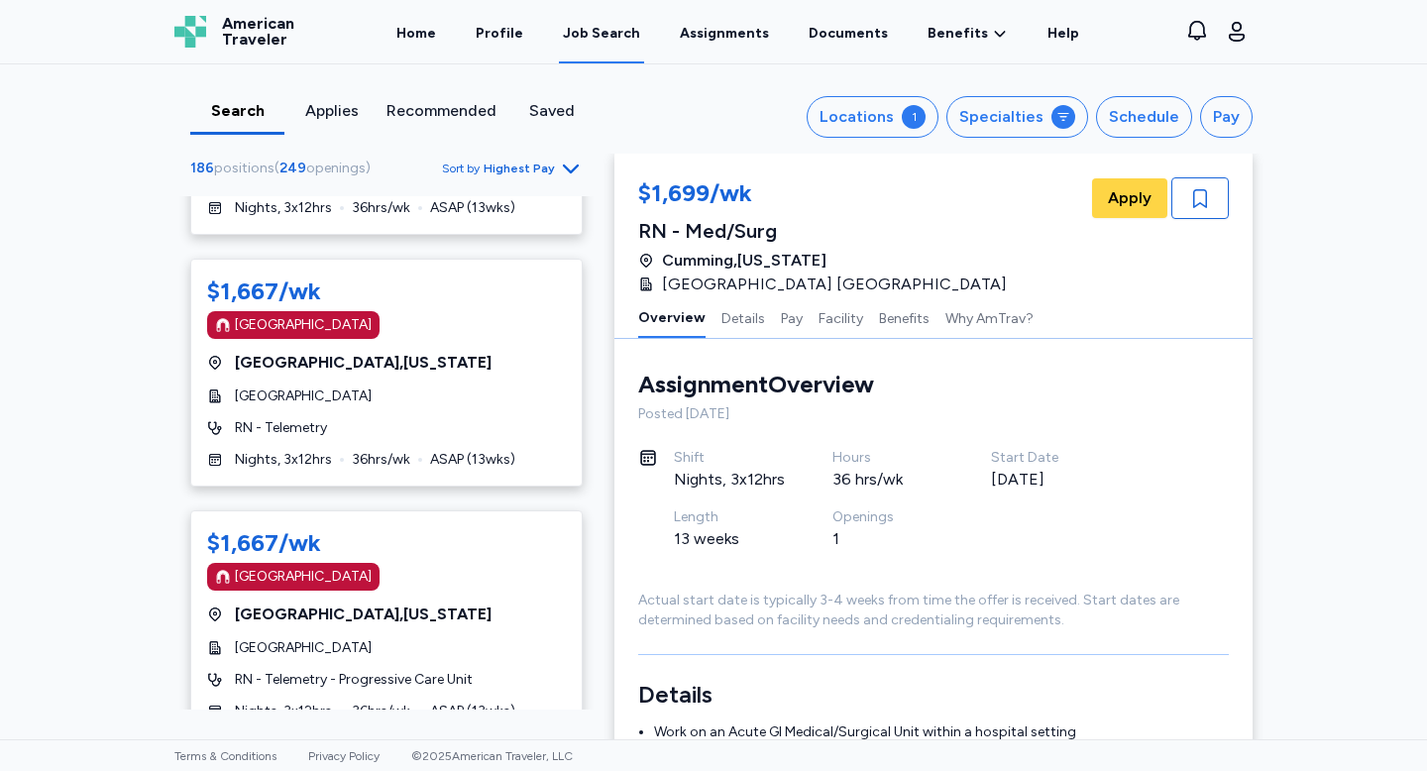
scroll to position [639, 0]
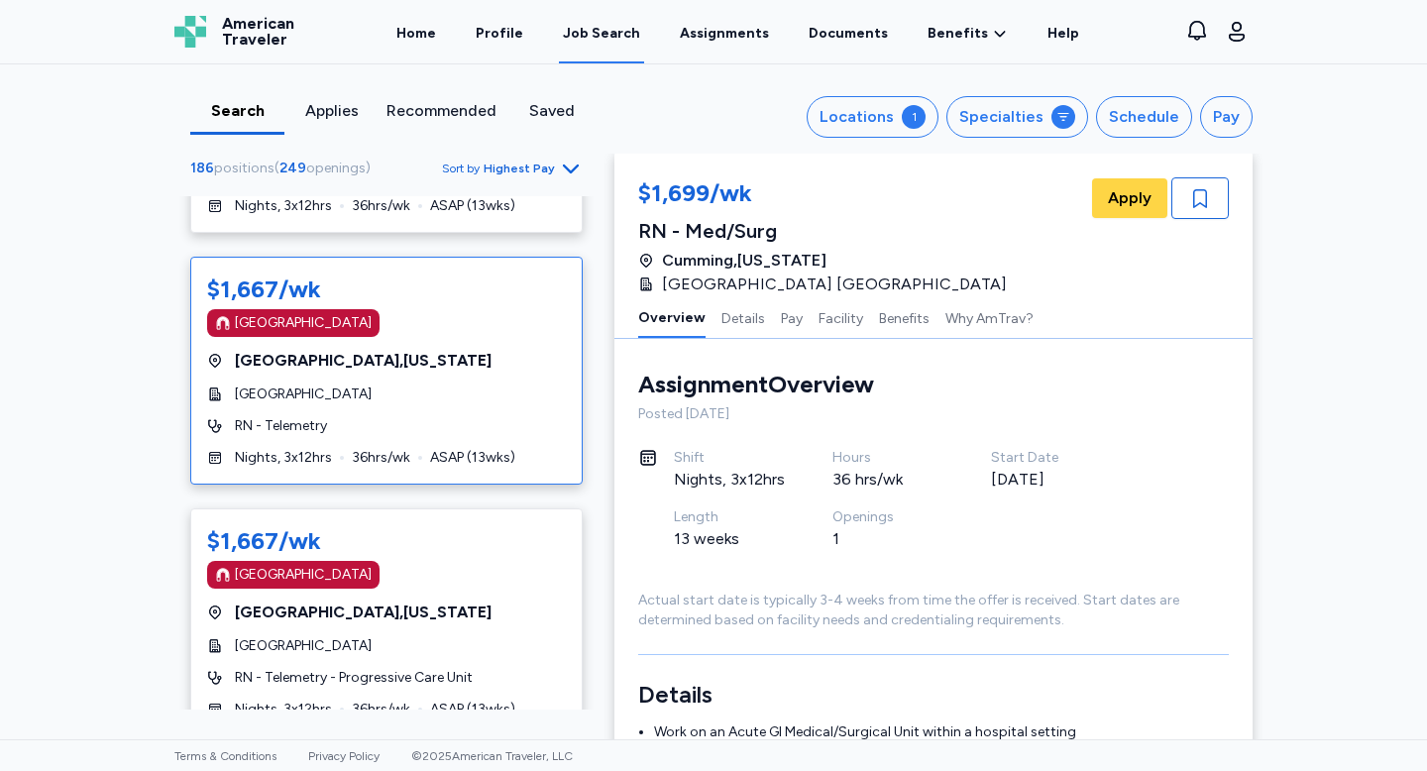
click at [426, 404] on div "$1,667/wk [GEOGRAPHIC_DATA] [GEOGRAPHIC_DATA] , [US_STATE][GEOGRAPHIC_DATA] RN …" at bounding box center [386, 371] width 393 height 228
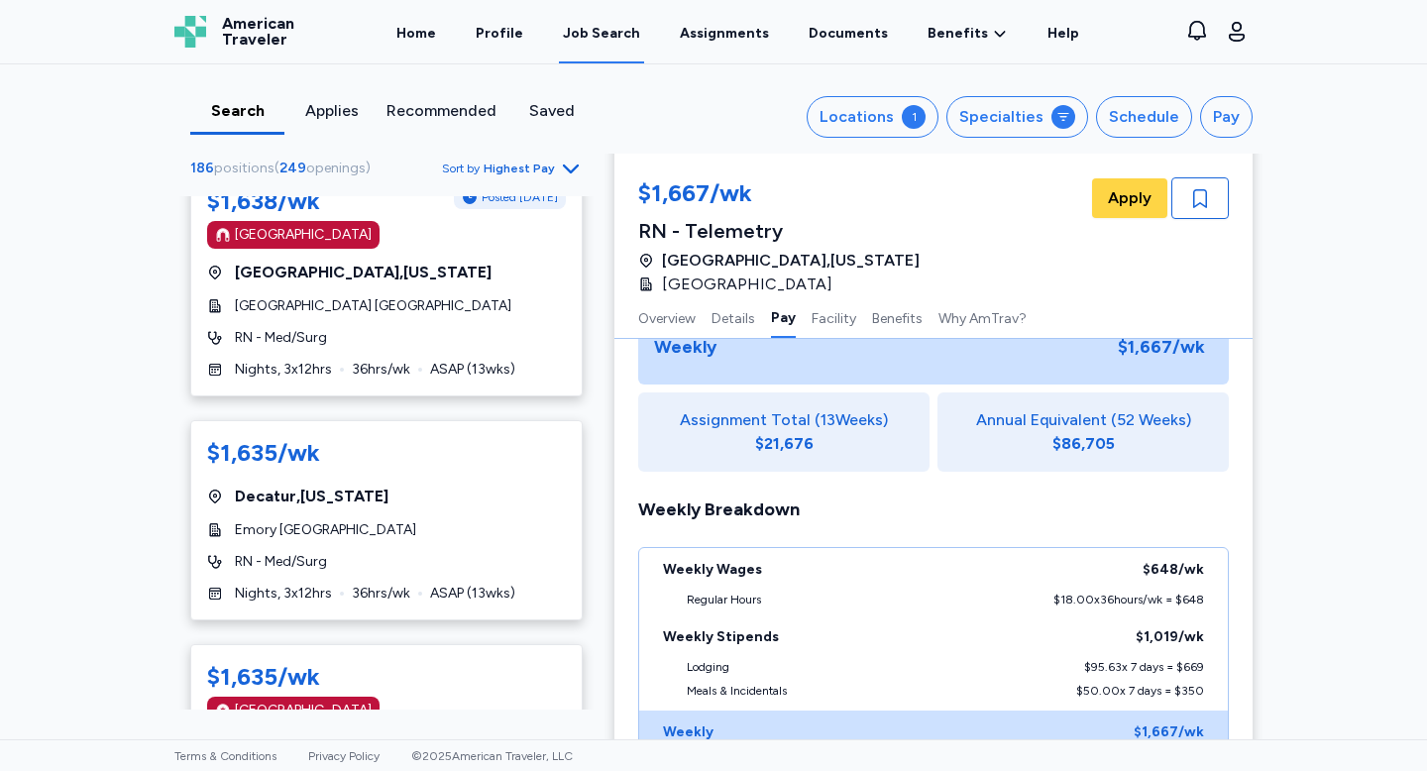
scroll to position [1714, 0]
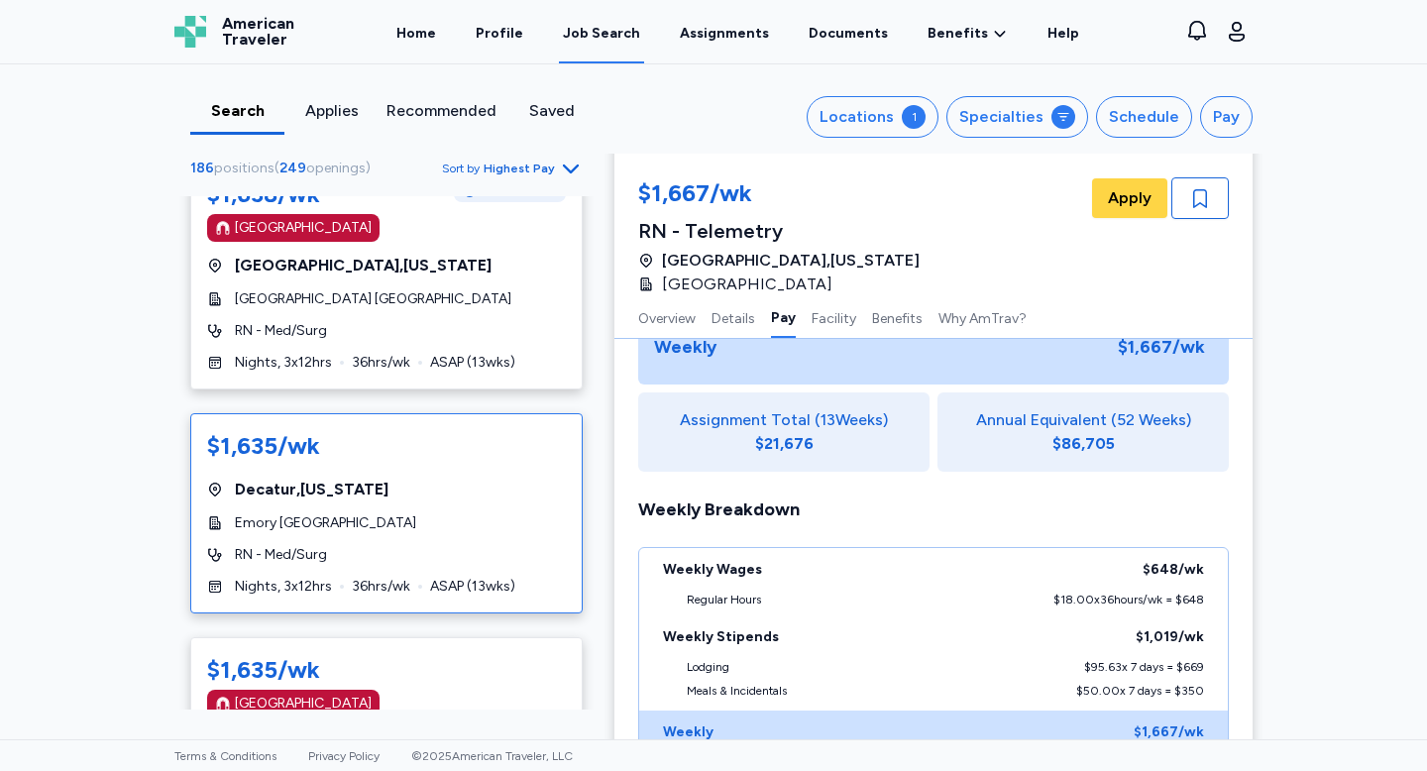
click at [446, 564] on div "RN - Med/Surg" at bounding box center [386, 555] width 359 height 20
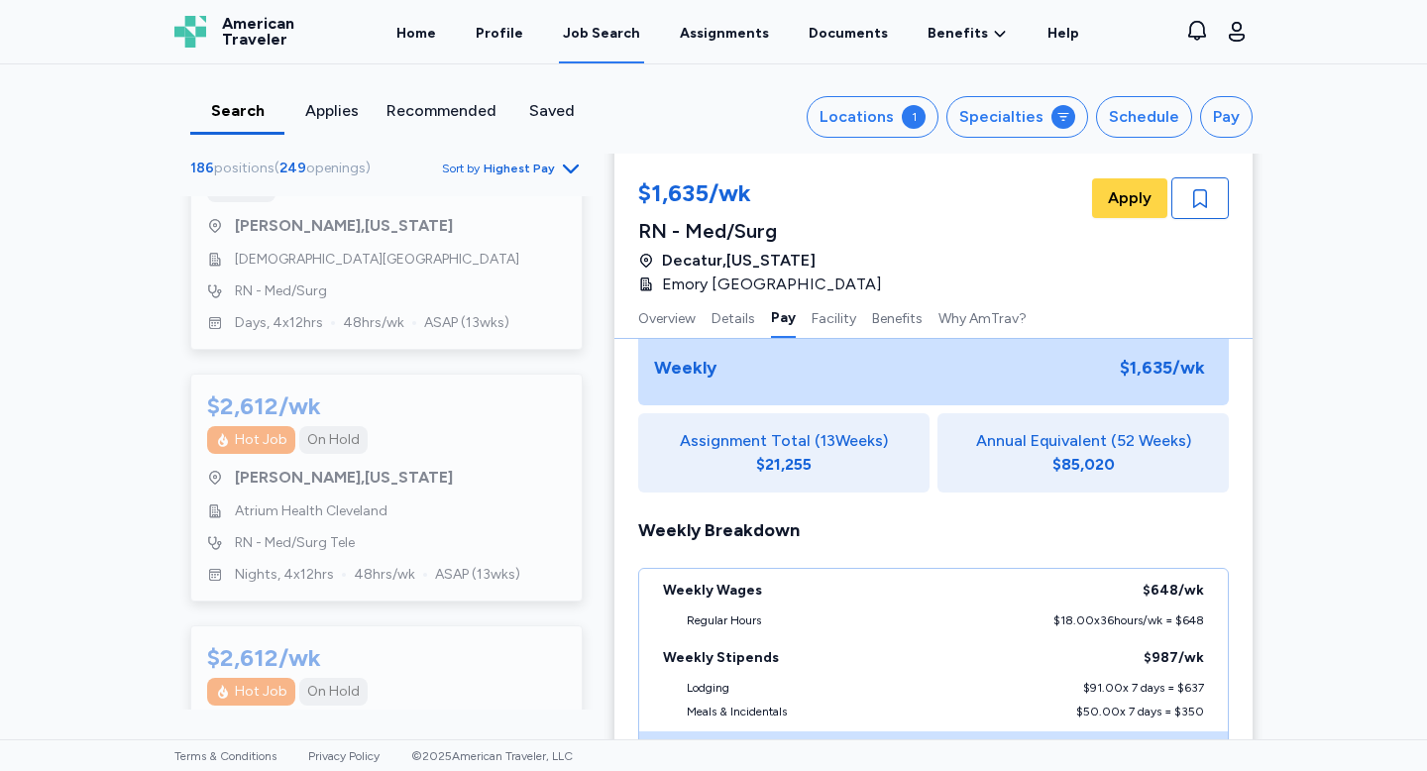
scroll to position [3789, 0]
